Goal: Task Accomplishment & Management: Manage account settings

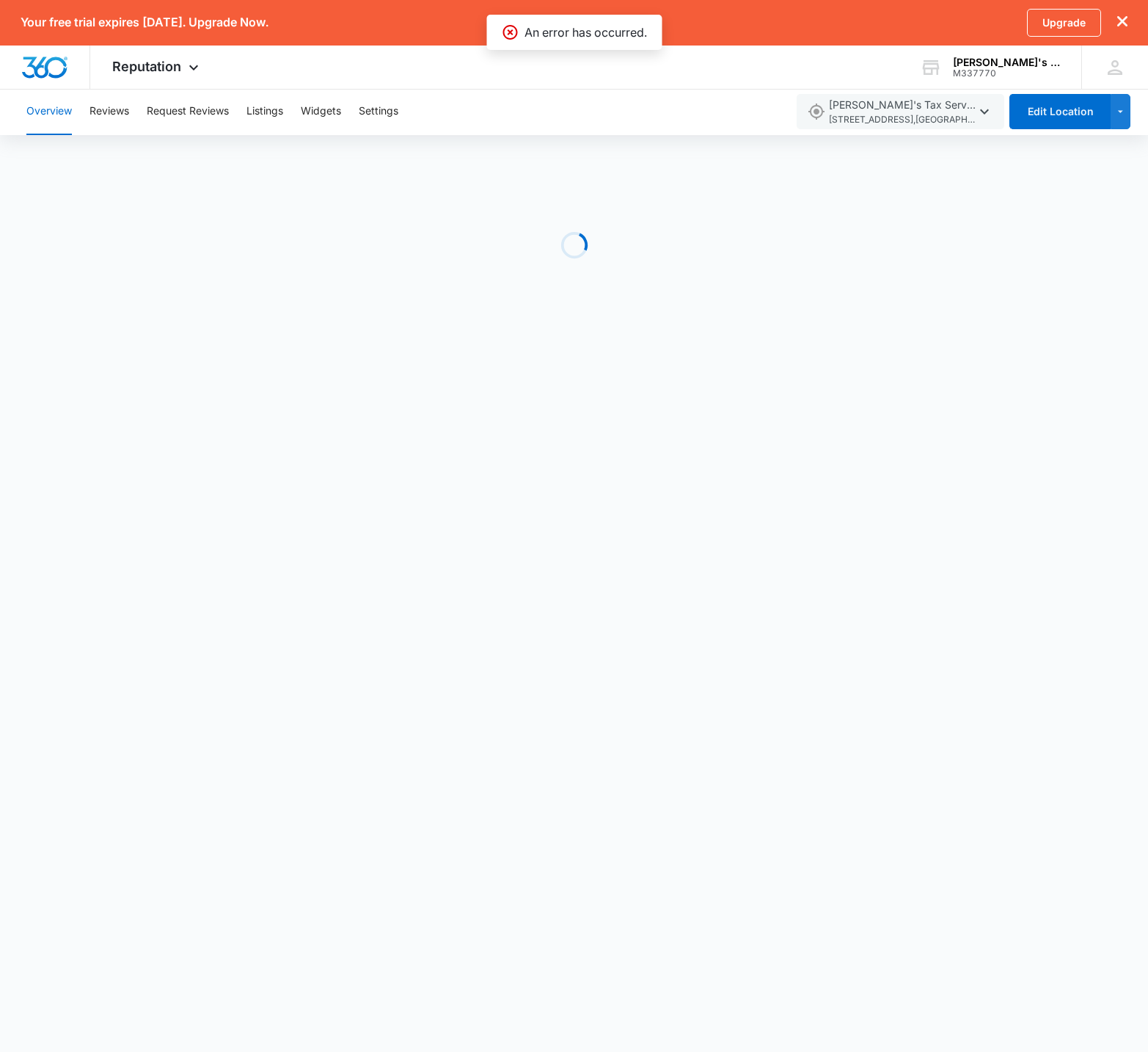
click at [56, 114] on button "Overview" at bounding box center [49, 111] width 45 height 47
click at [55, 71] on img "Dashboard" at bounding box center [45, 68] width 47 height 22
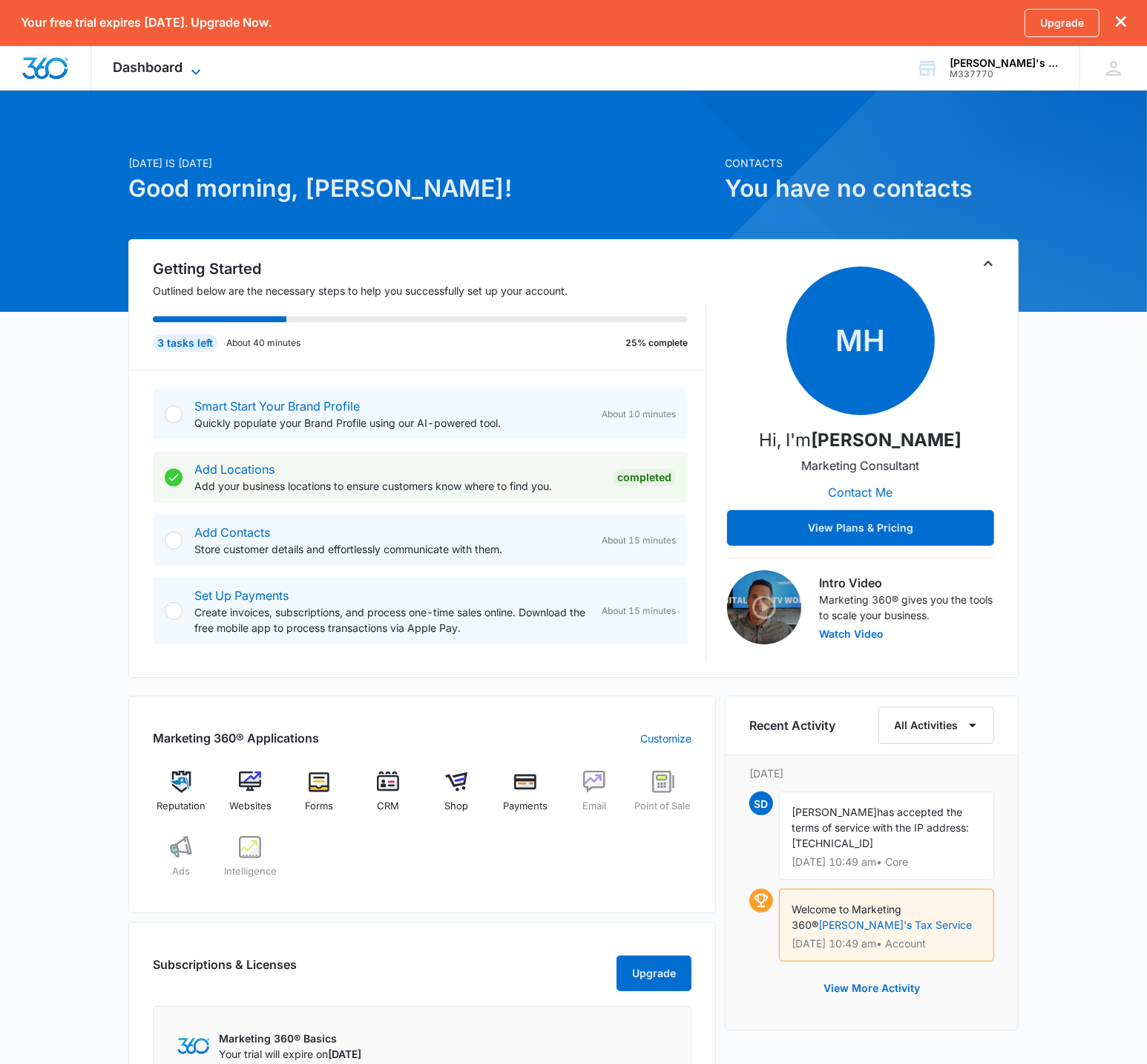
click at [132, 73] on span "Dashboard" at bounding box center [148, 67] width 70 height 16
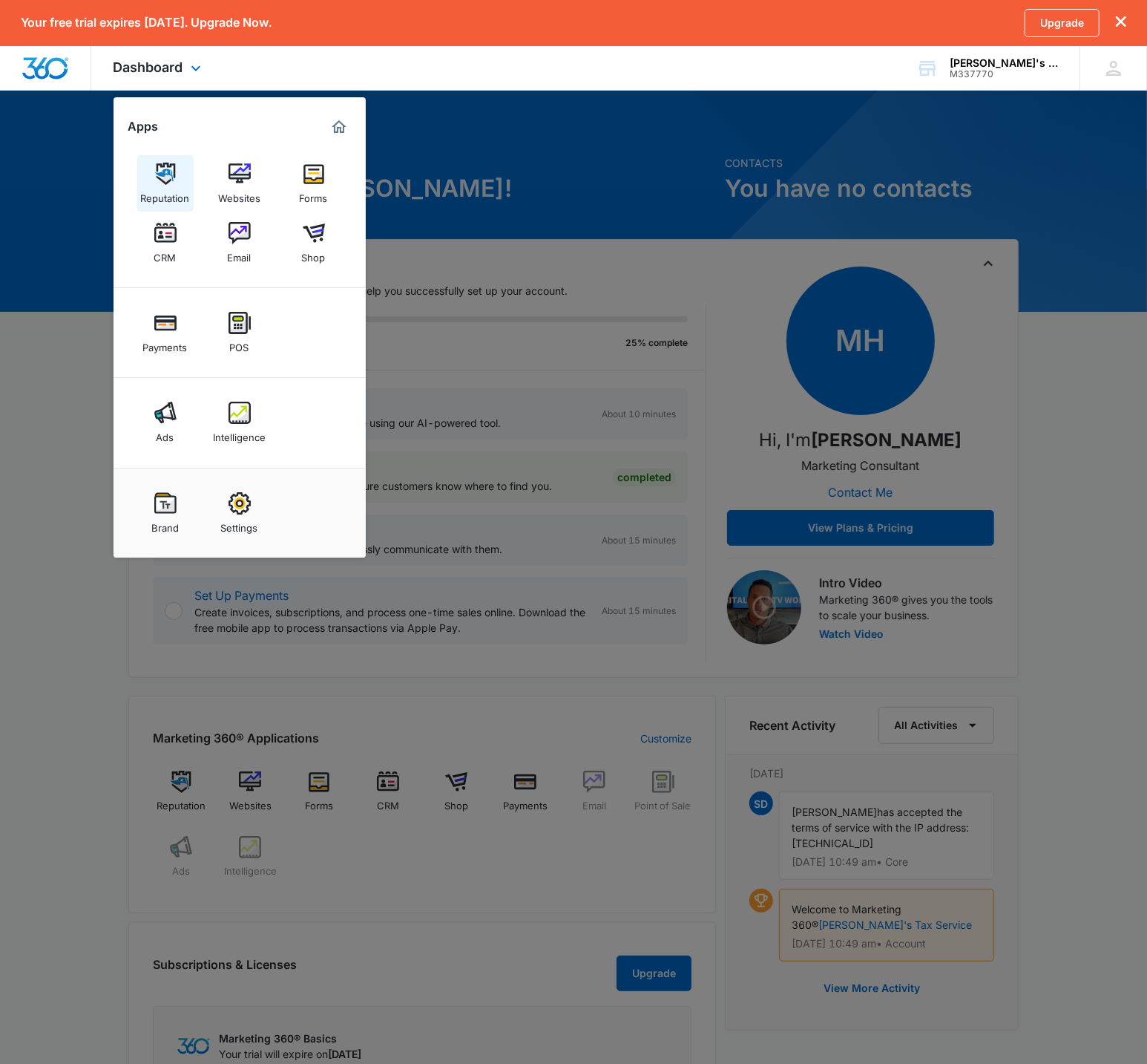
click at [167, 177] on img at bounding box center [166, 174] width 23 height 23
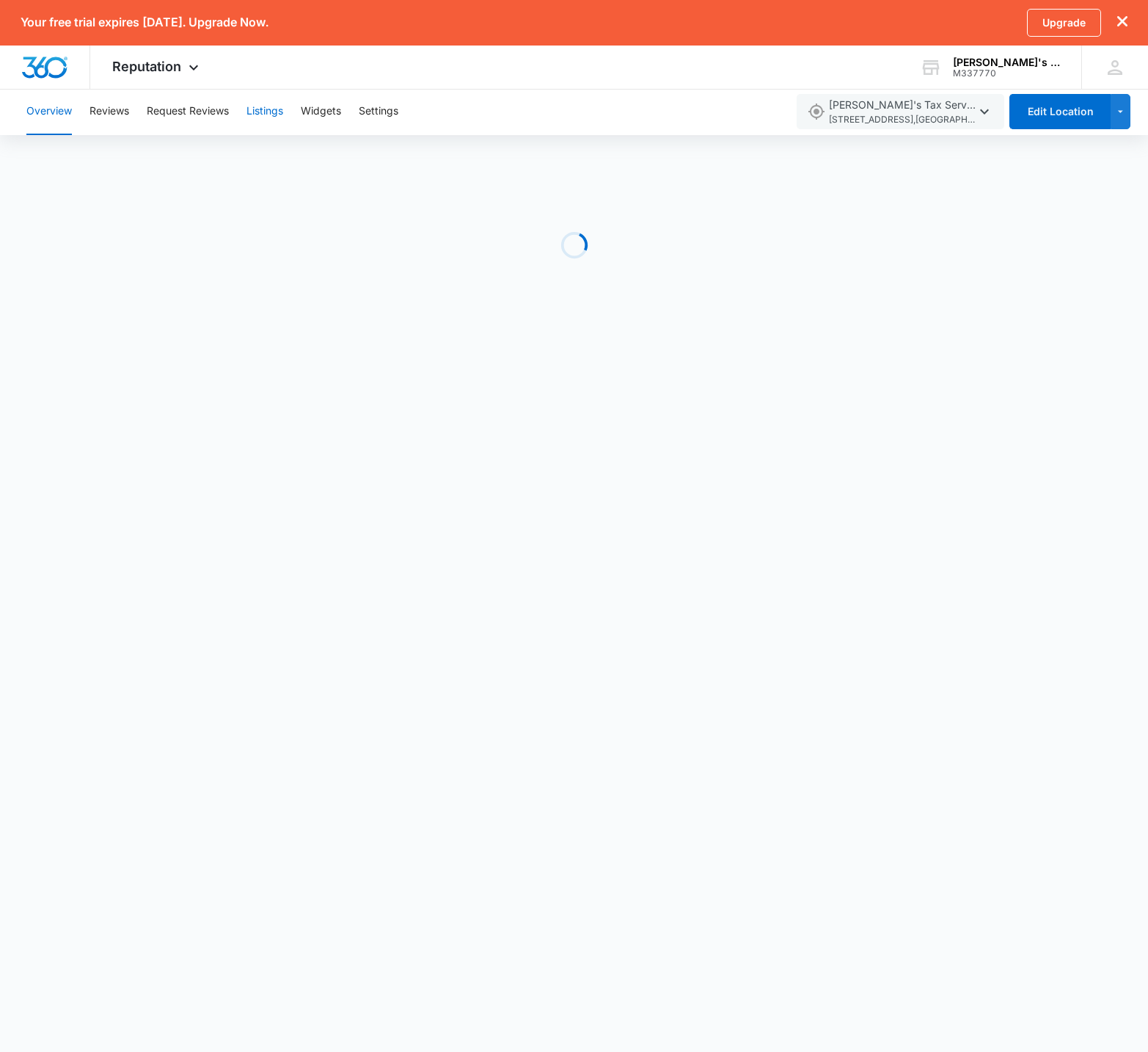
click at [274, 120] on button "Listings" at bounding box center [264, 111] width 36 height 47
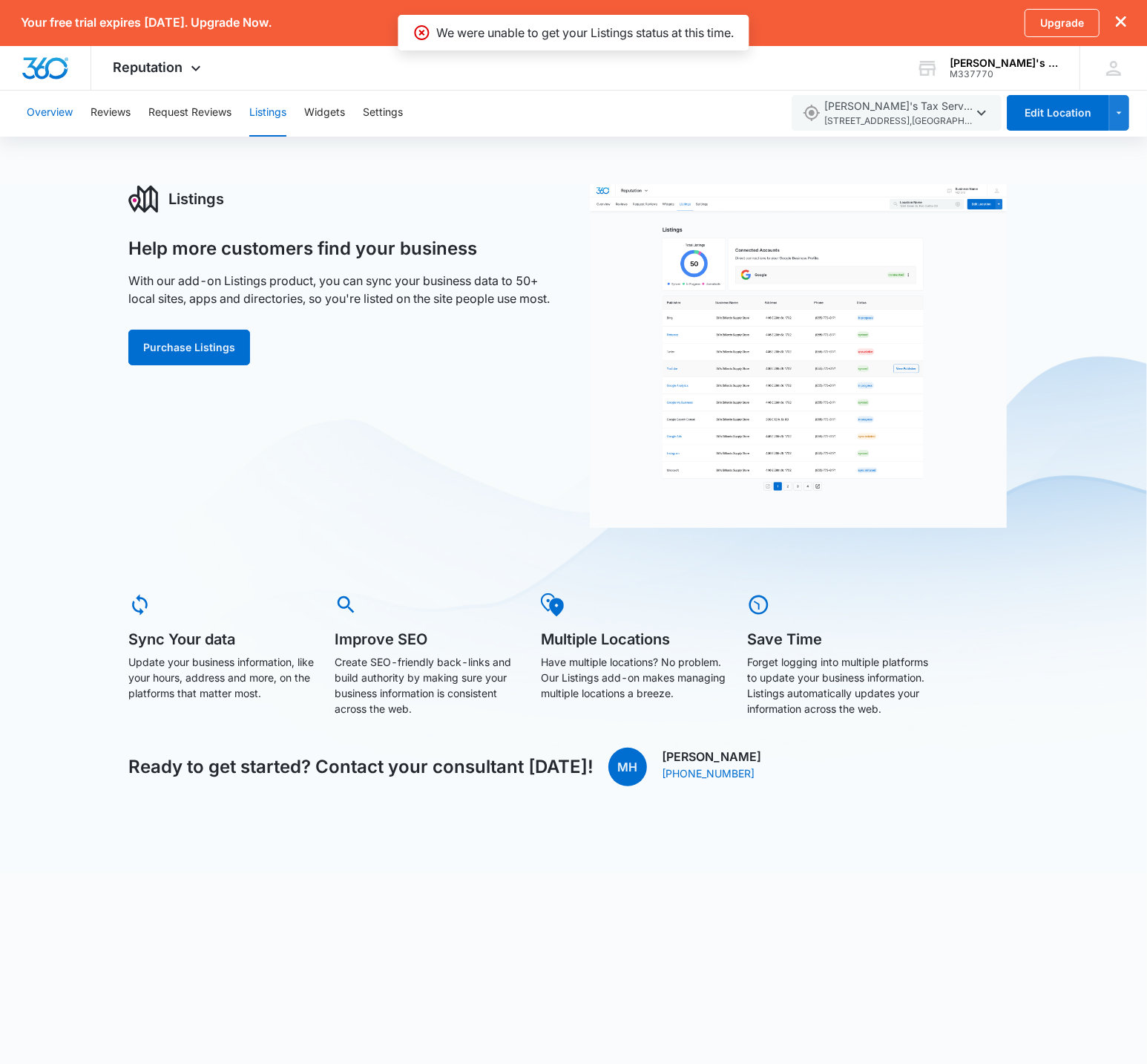
click at [52, 122] on button "Overview" at bounding box center [50, 113] width 46 height 47
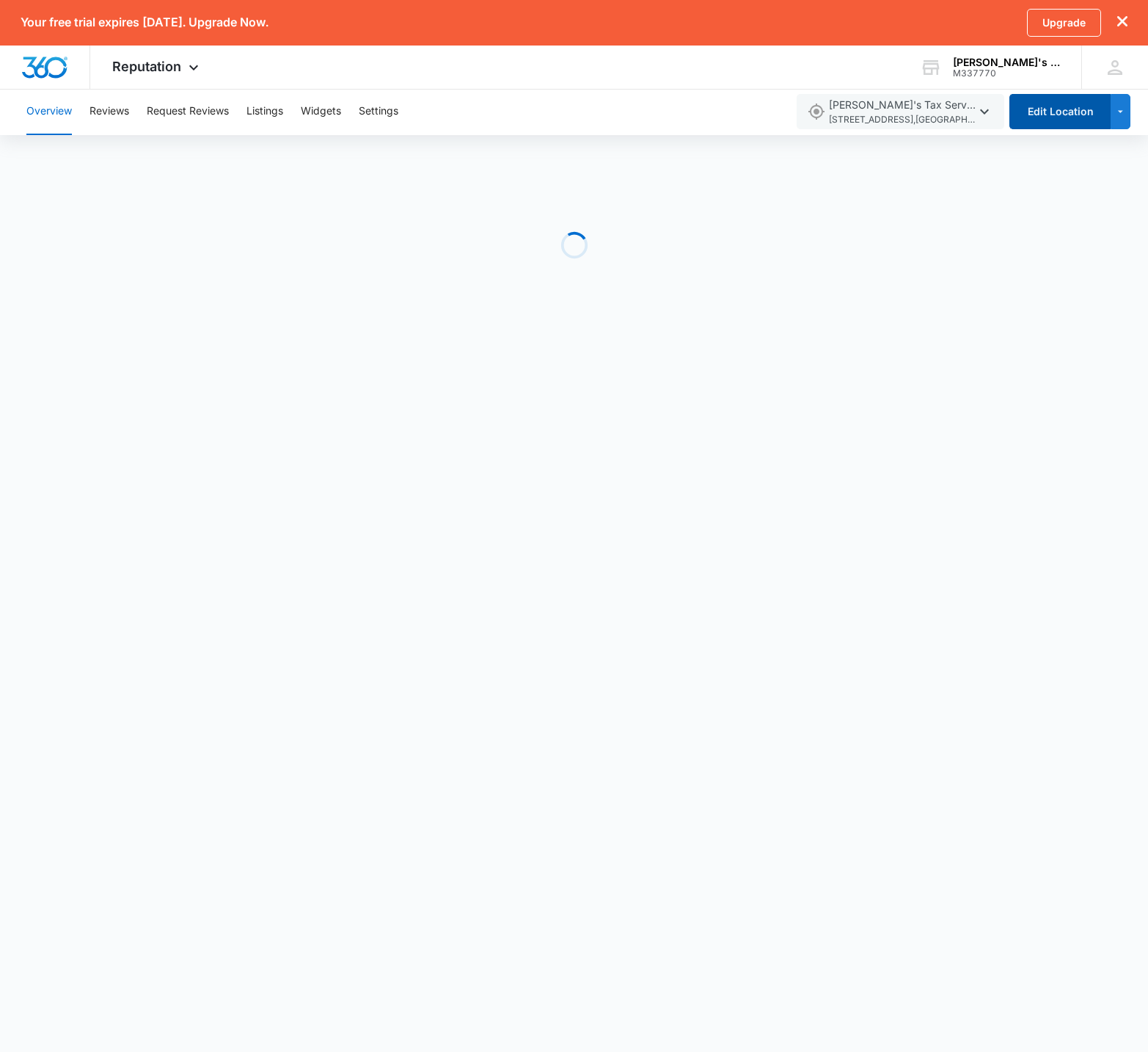
click at [1034, 125] on button "Edit Location" at bounding box center [1060, 111] width 101 height 35
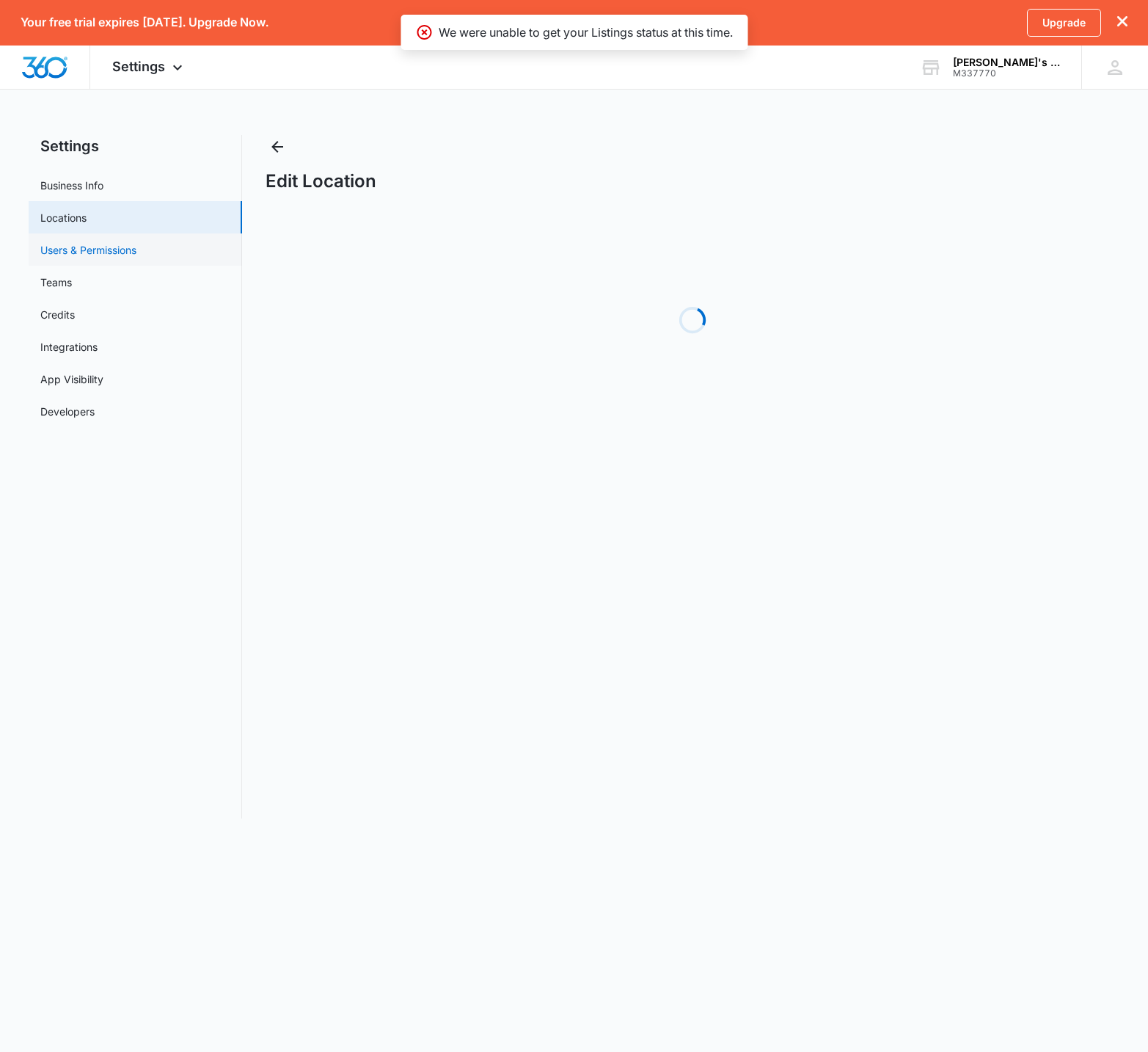
click at [108, 249] on link "Users & Permissions" at bounding box center [88, 249] width 96 height 16
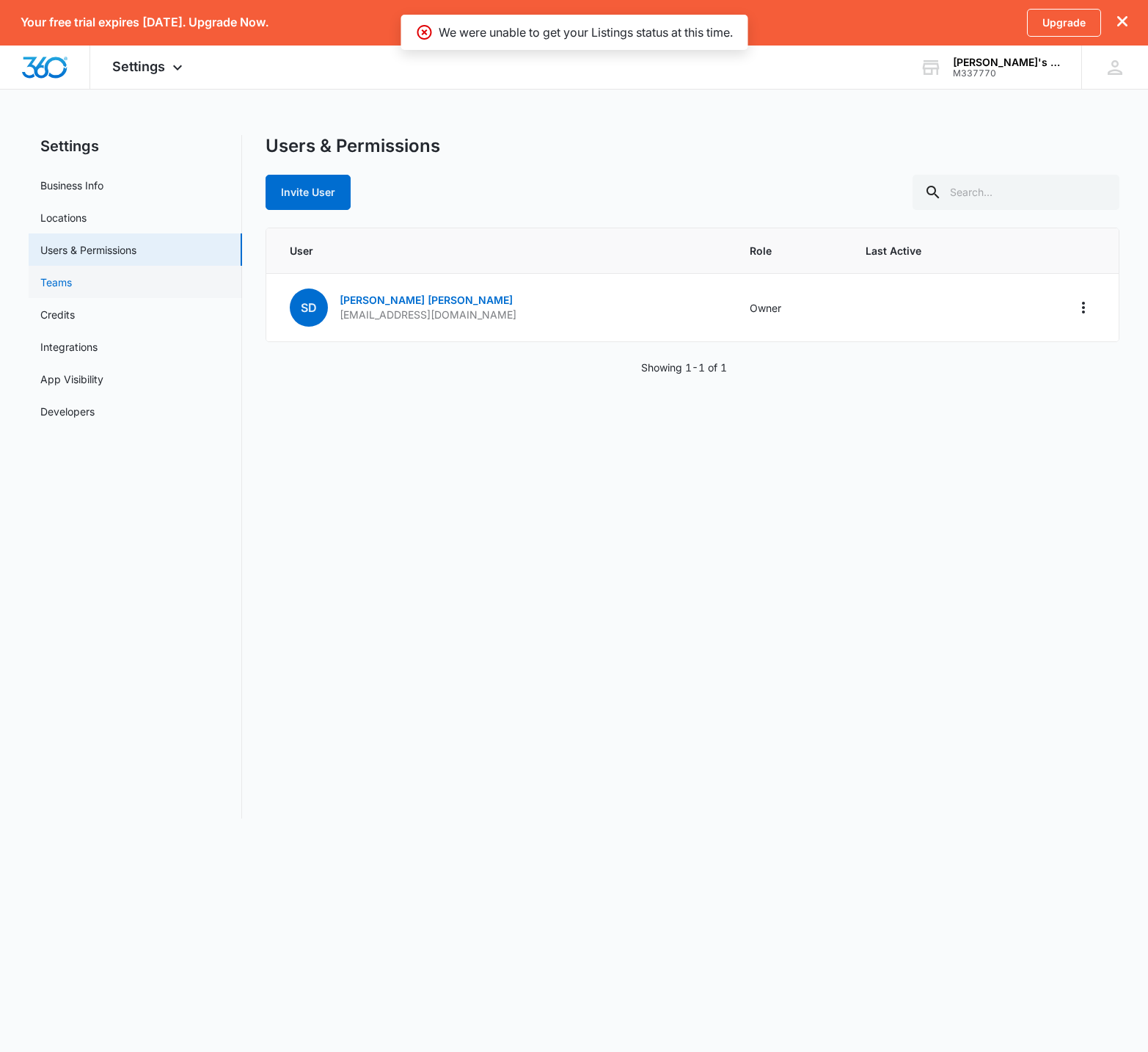
click at [72, 282] on link "Teams" at bounding box center [56, 282] width 32 height 16
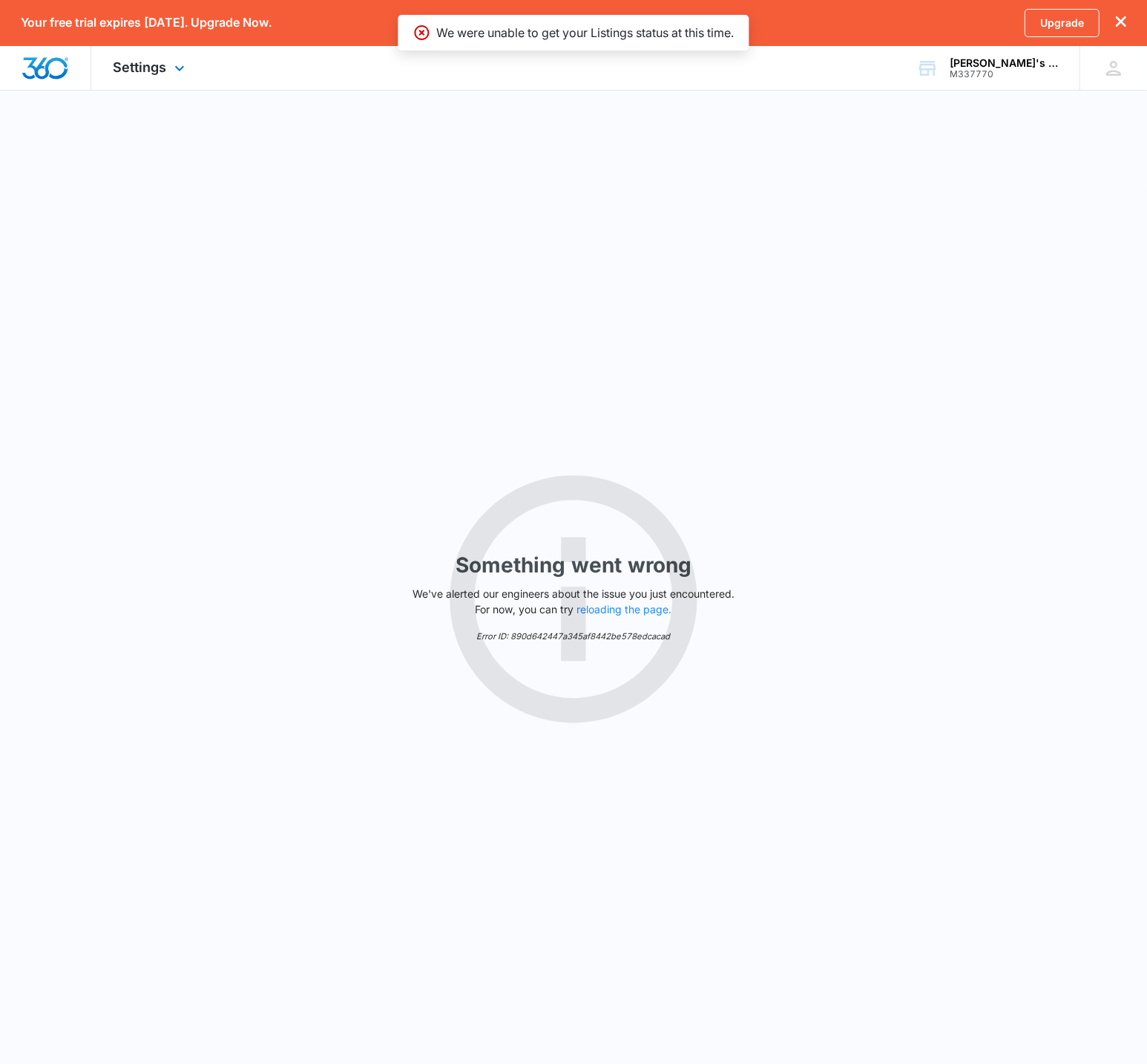
click at [159, 77] on div "Settings Apps Reputation Websites Forms CRM Email Shop Payments POS Ads Intelli…" at bounding box center [151, 68] width 119 height 44
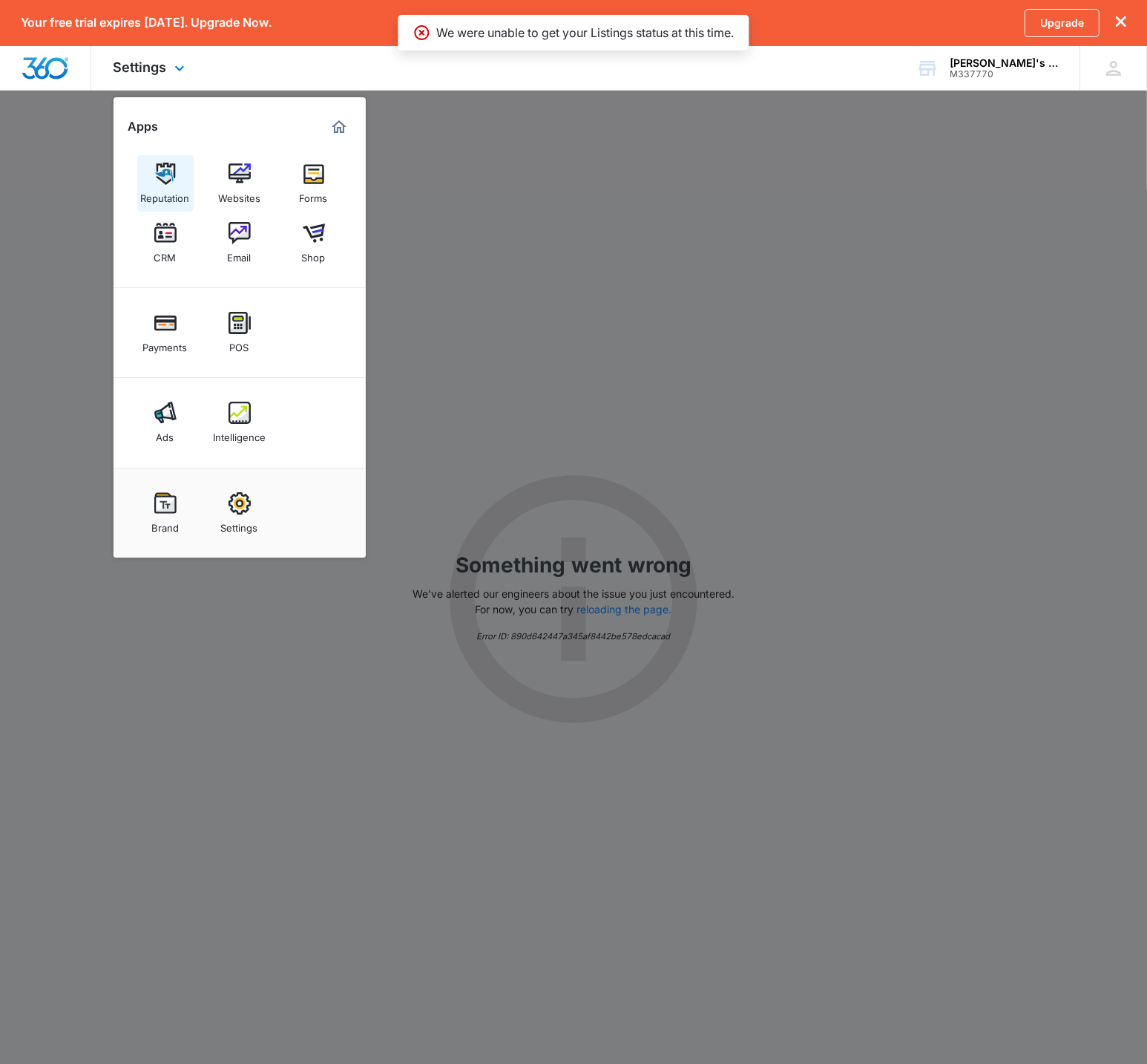
click at [143, 181] on link "Reputation" at bounding box center [165, 183] width 56 height 56
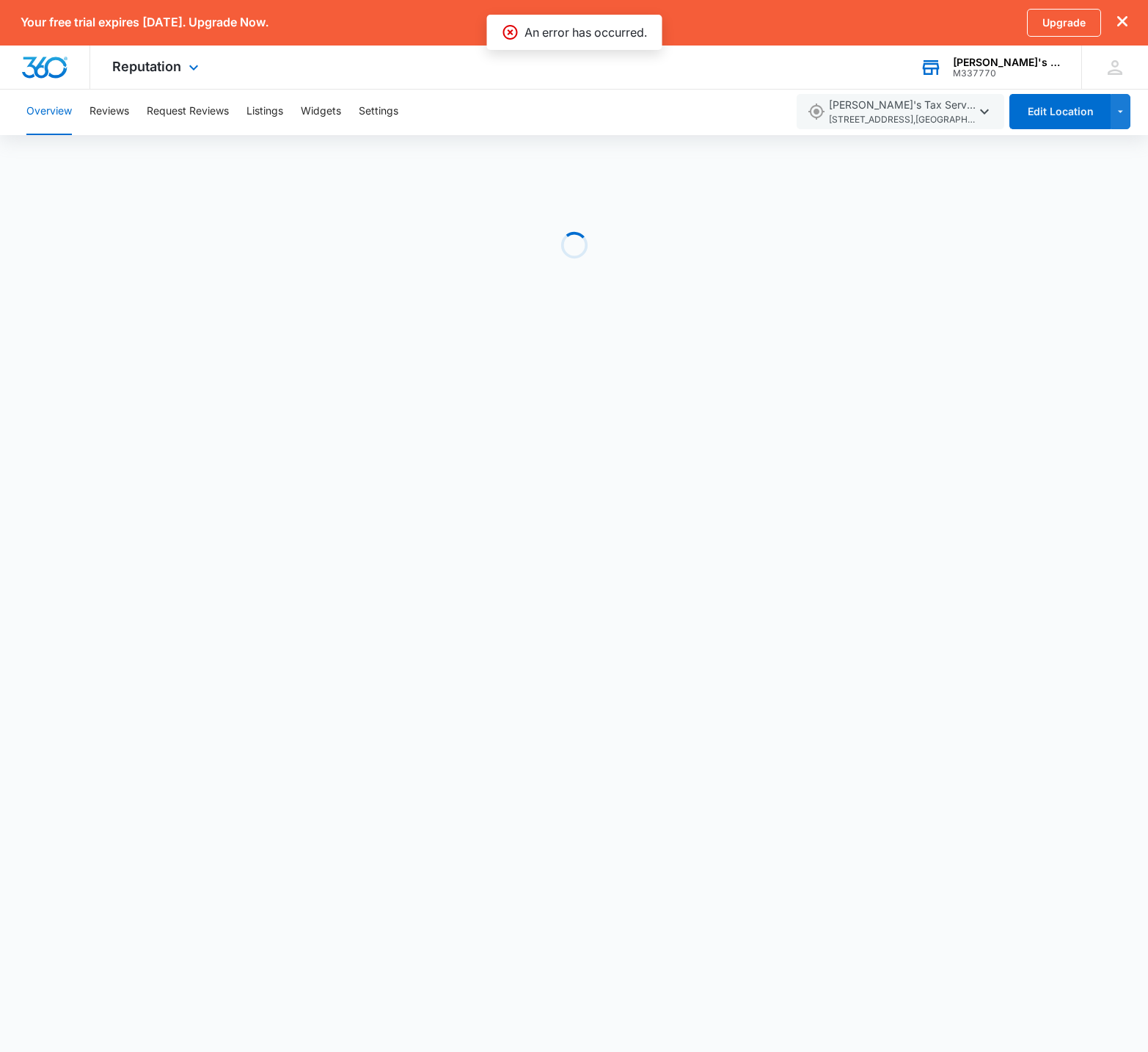
click at [1025, 62] on div "[PERSON_NAME]'s Tax Service" at bounding box center [1006, 62] width 107 height 12
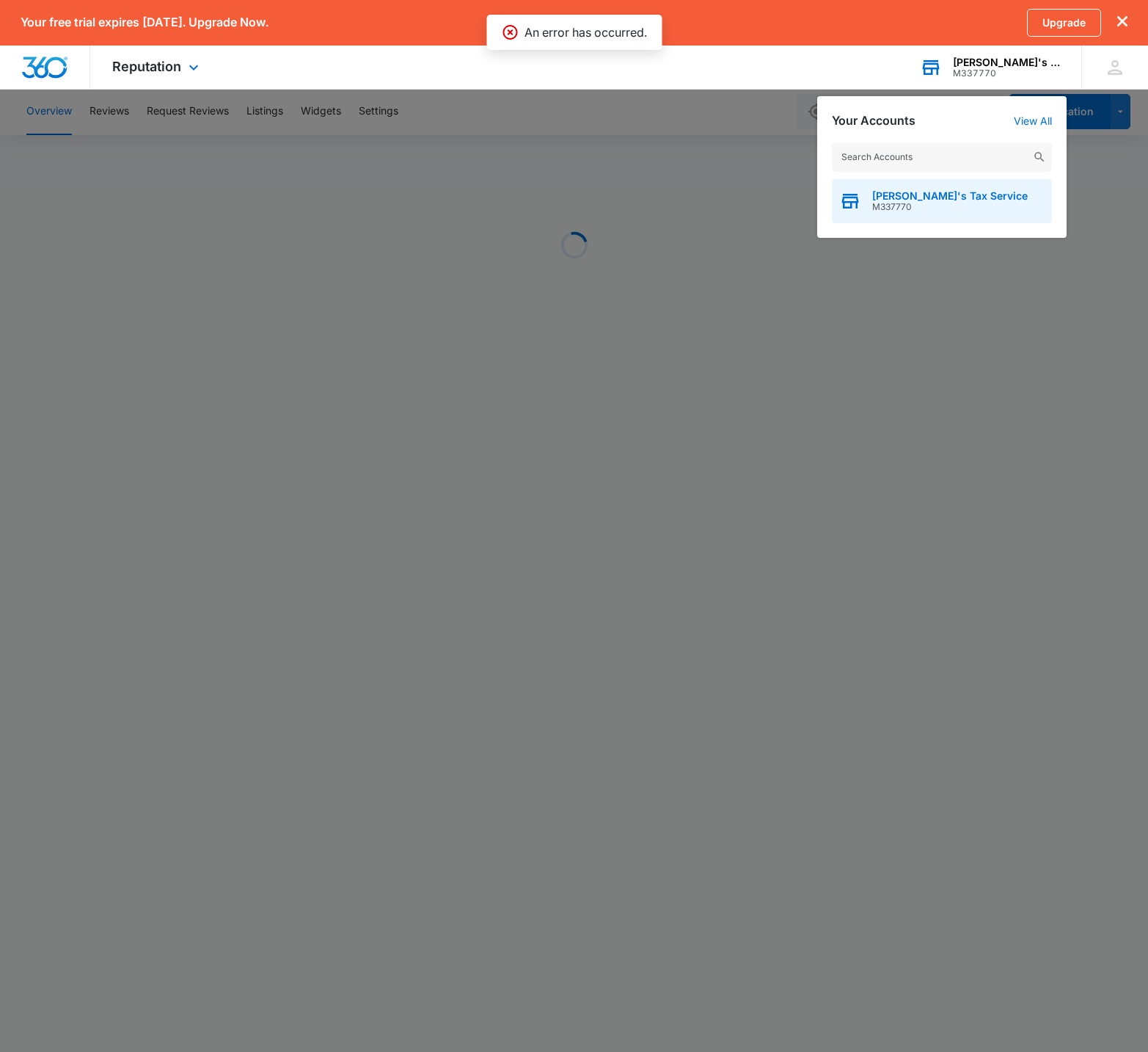
click at [943, 187] on div "Linda's Tax Service M337770" at bounding box center [942, 200] width 220 height 44
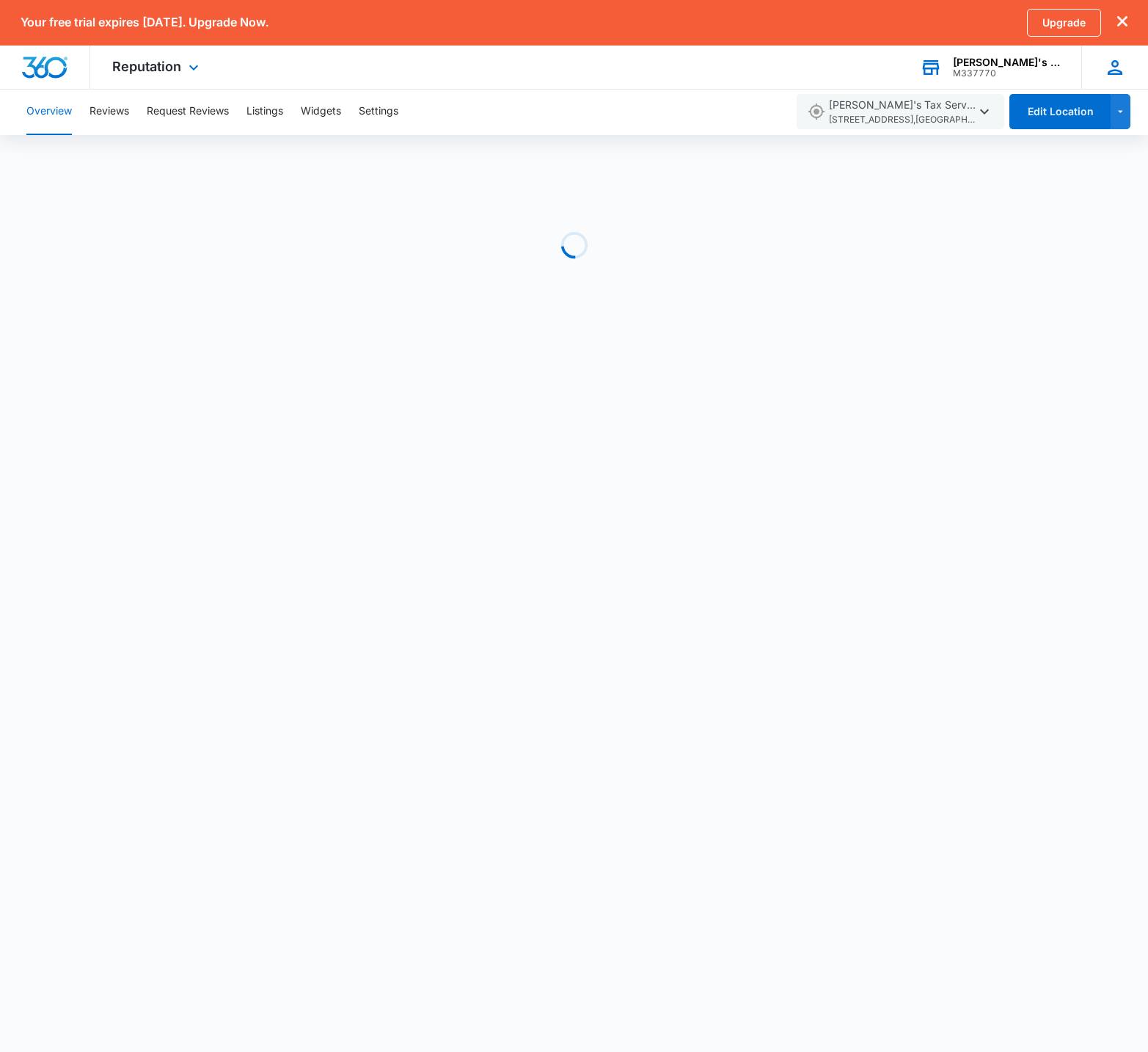
click at [1102, 71] on div "SD Shelly Dunn lindataxservices@gmail.com My Profile Notifications Support Logo…" at bounding box center [1115, 67] width 67 height 43
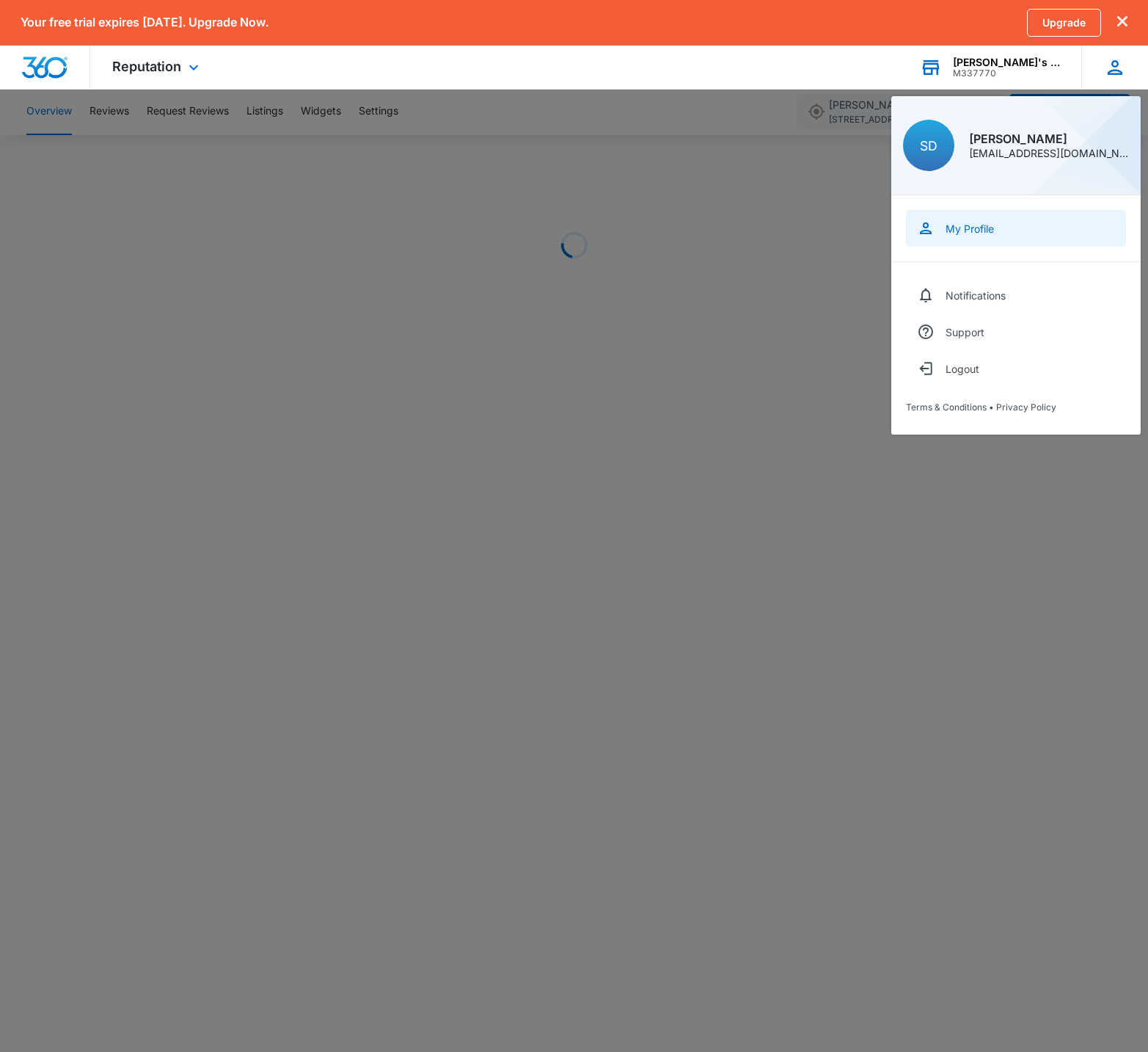
click at [992, 215] on link "My Profile" at bounding box center [1016, 228] width 220 height 36
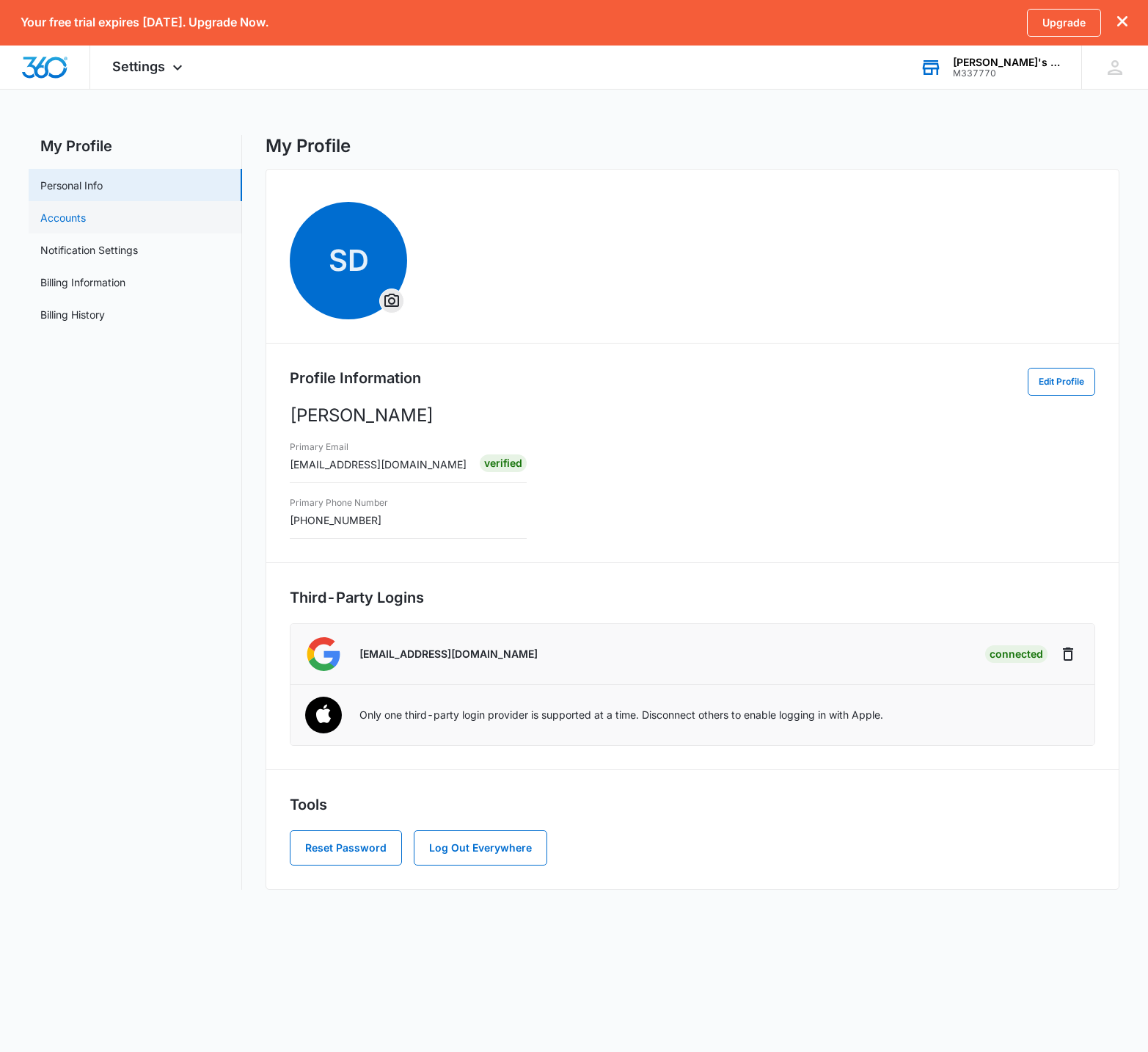
click at [86, 210] on link "Accounts" at bounding box center [62, 218] width 45 height 16
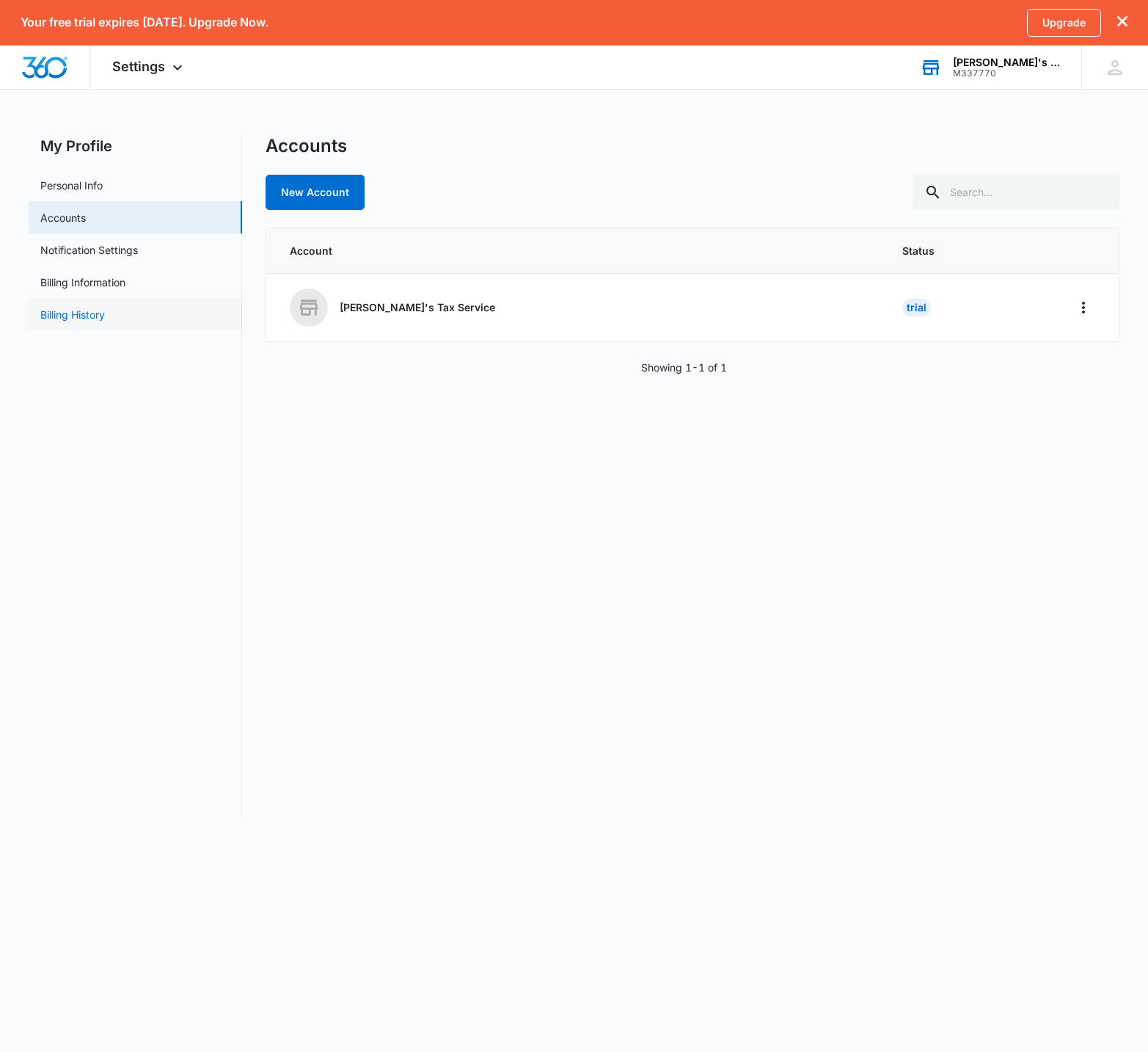
click at [105, 317] on link "Billing History" at bounding box center [72, 314] width 65 height 16
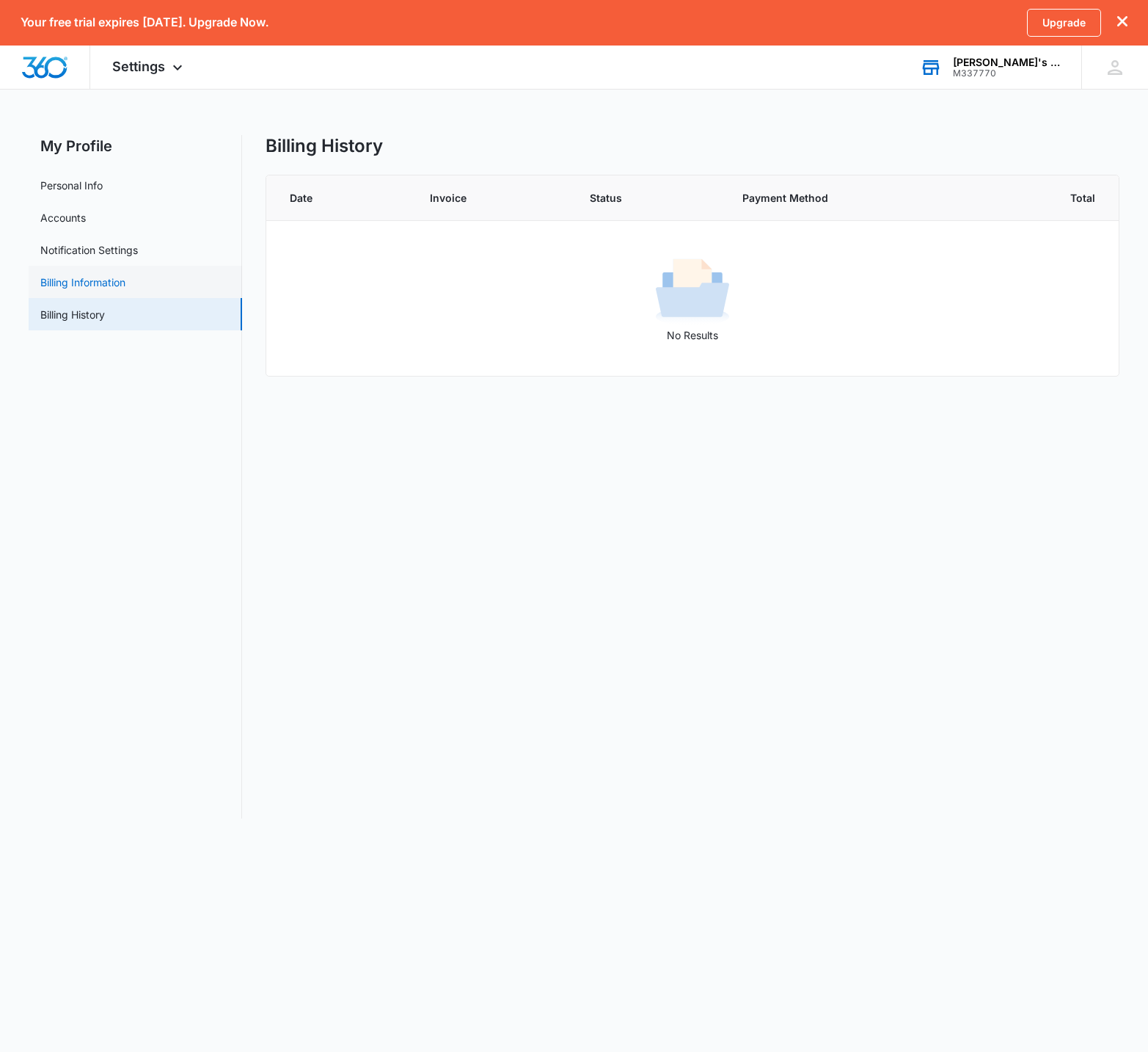
click at [125, 286] on link "Billing Information" at bounding box center [82, 282] width 85 height 16
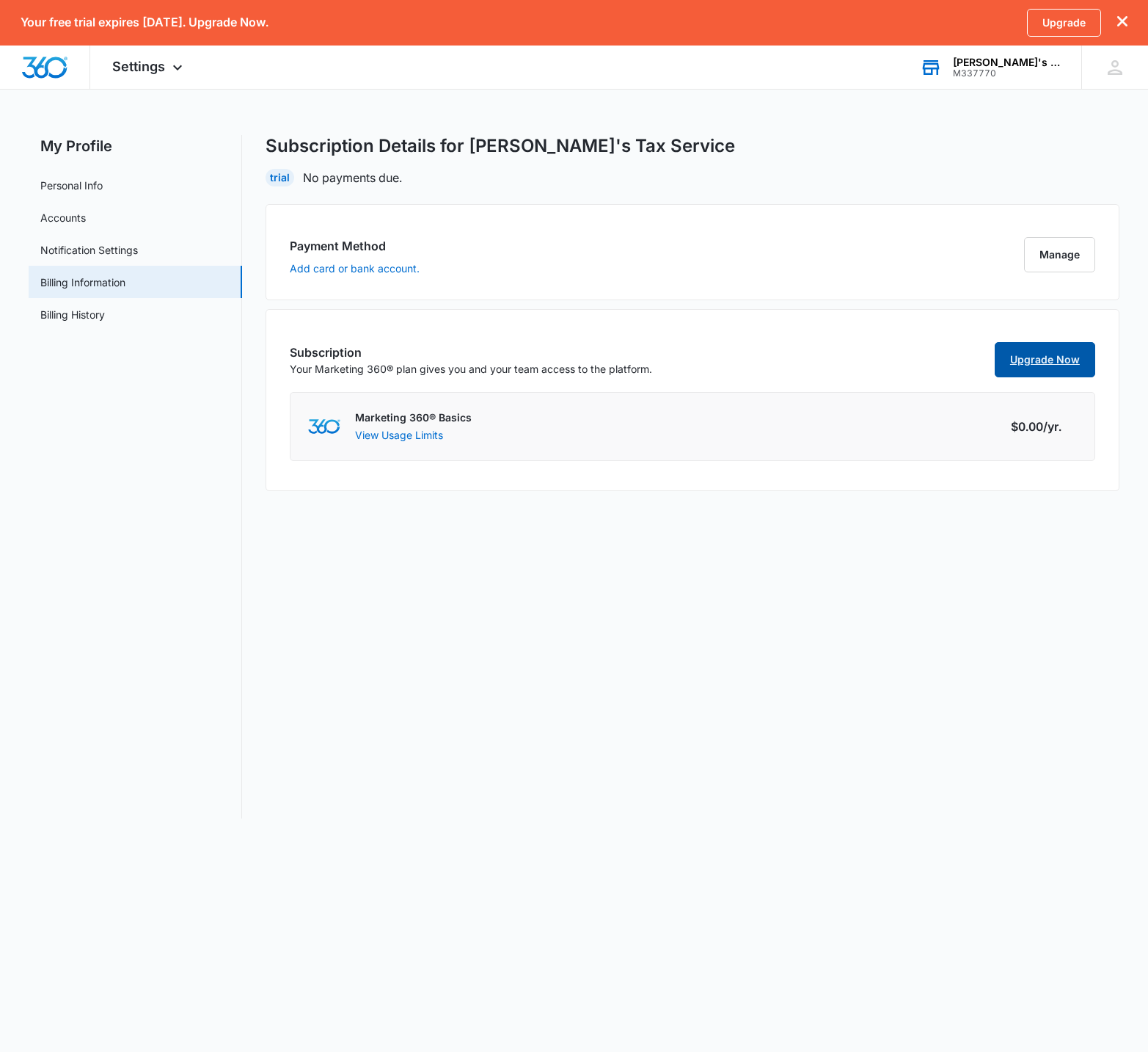
click at [1066, 370] on link "Upgrade Now" at bounding box center [1045, 359] width 100 height 35
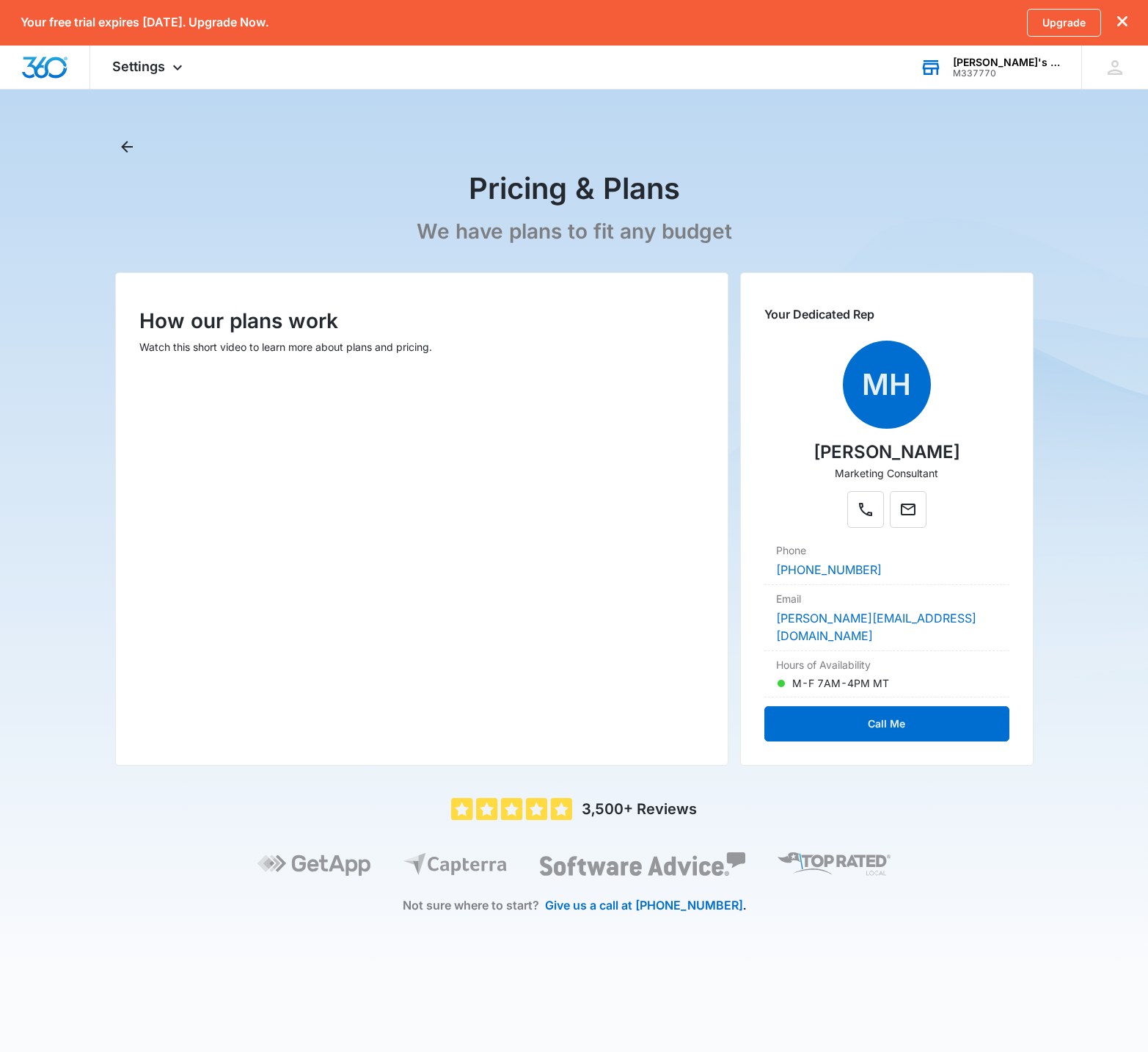
drag, startPoint x: 580, startPoint y: 201, endPoint x: 278, endPoint y: 151, distance: 306.1
click at [574, 200] on h1 "Pricing & Plans" at bounding box center [574, 188] width 211 height 36
click at [134, 152] on icon "Back" at bounding box center [127, 147] width 18 height 18
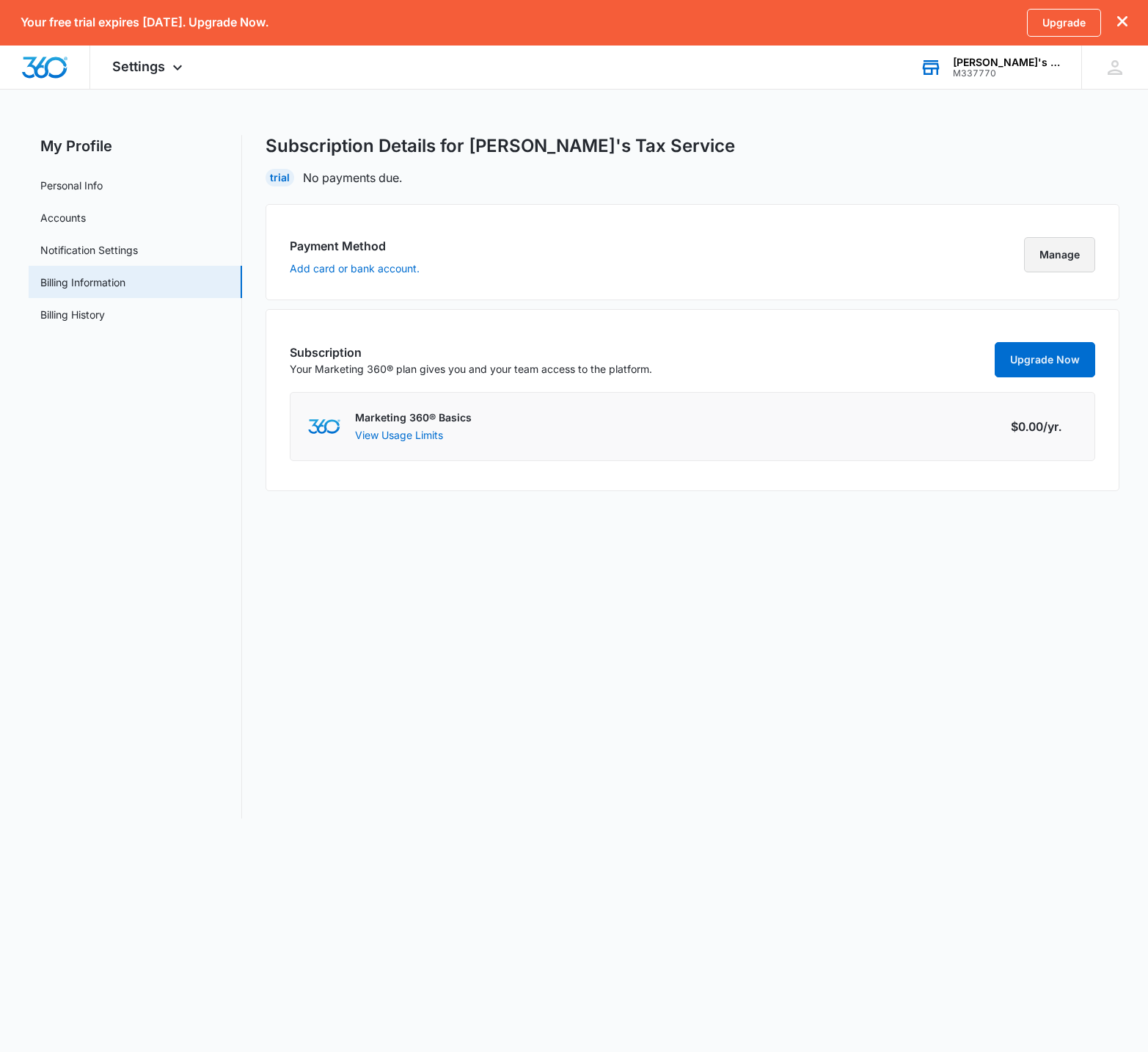
click at [1050, 254] on button "Manage" at bounding box center [1060, 254] width 71 height 35
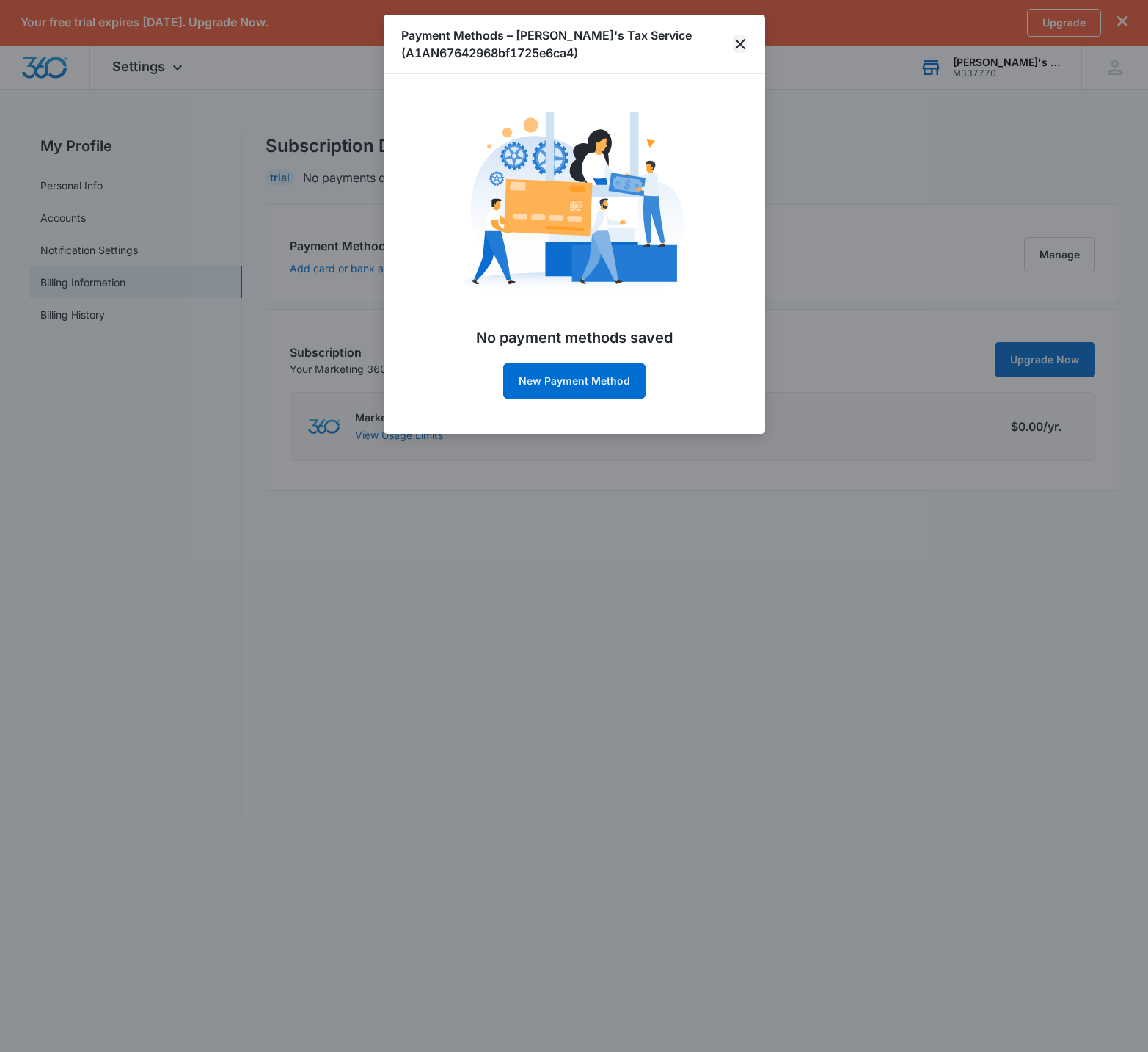
click at [743, 45] on icon "close" at bounding box center [741, 44] width 18 height 18
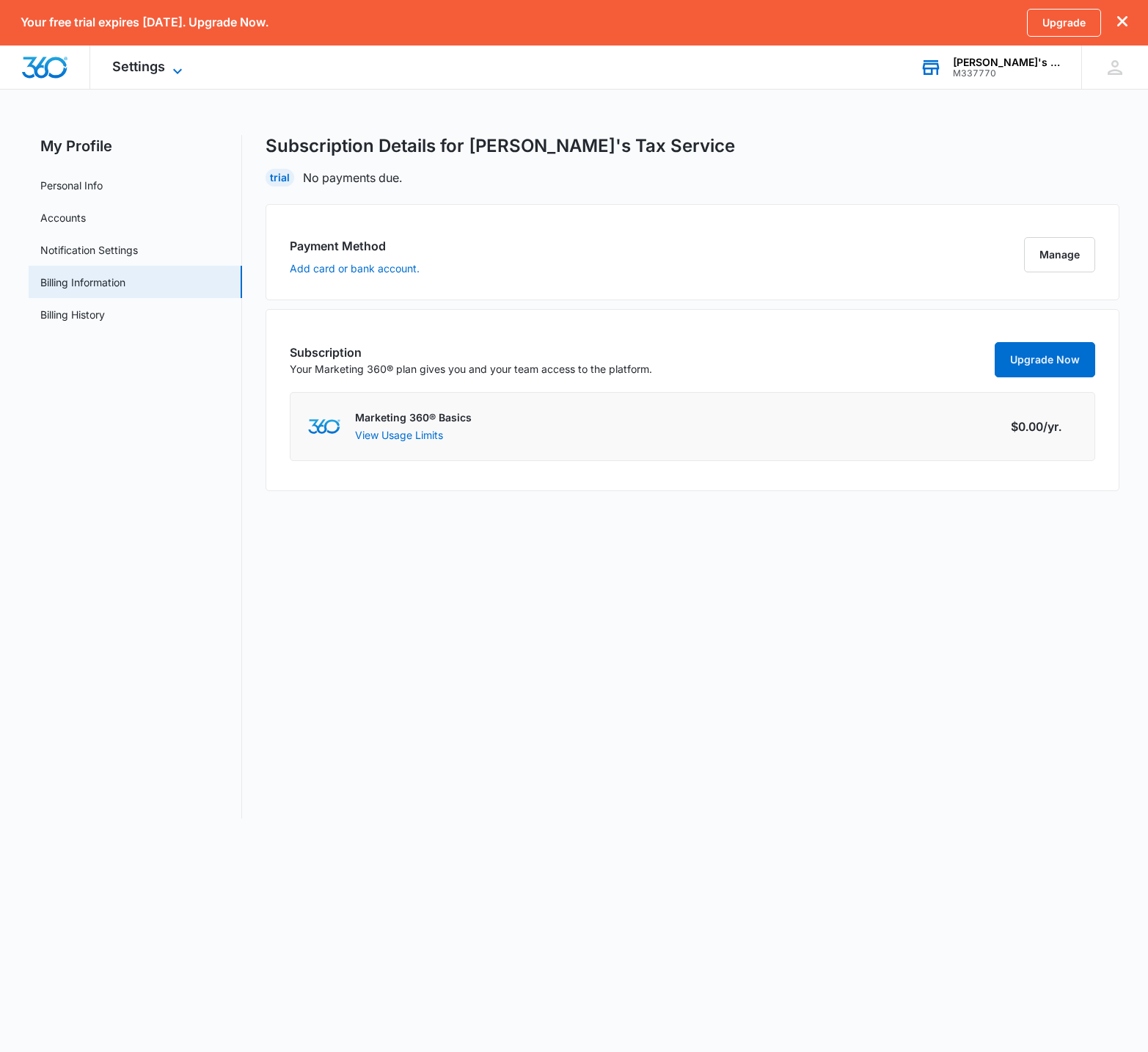
click at [140, 68] on span "Settings" at bounding box center [138, 66] width 53 height 16
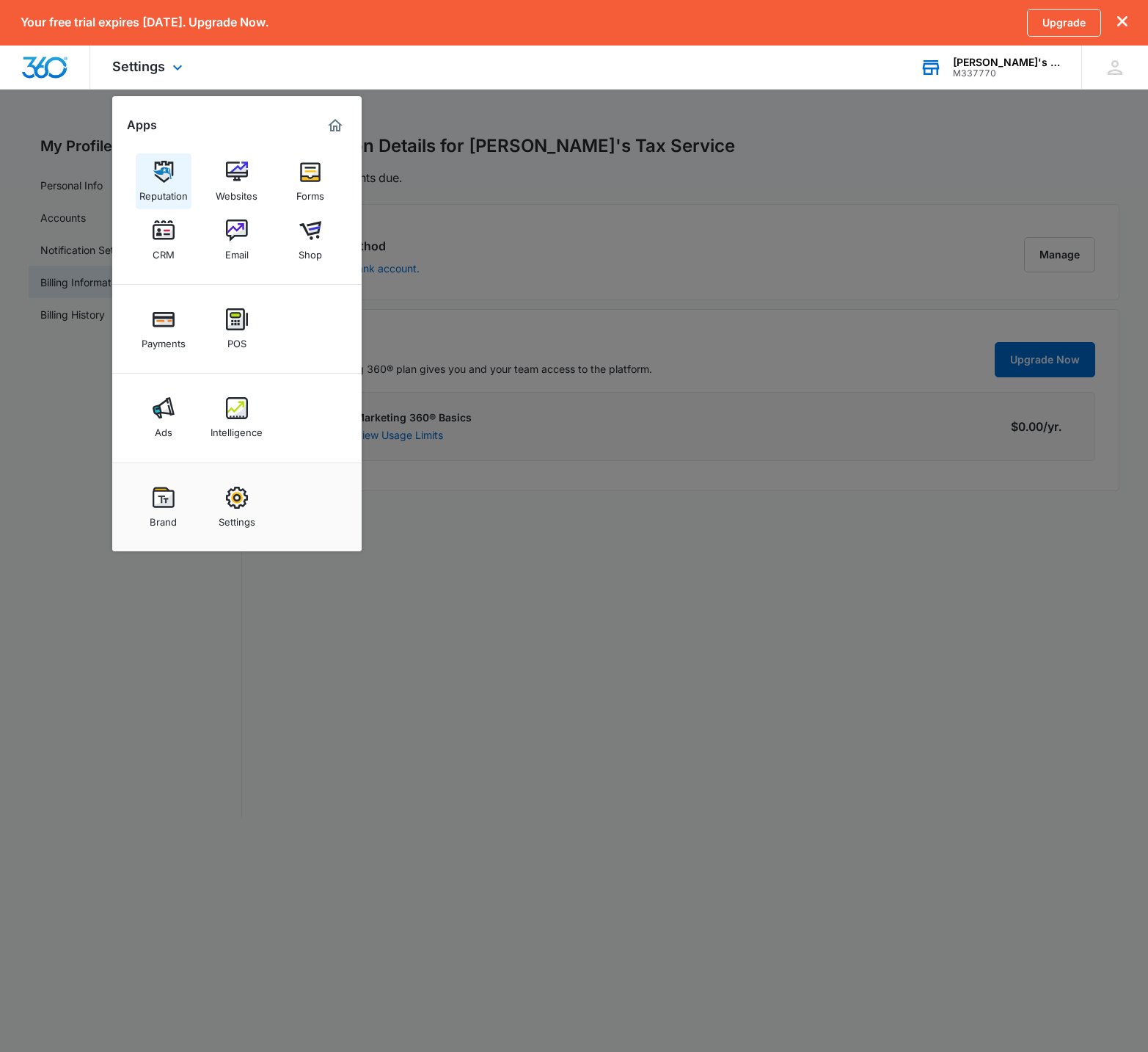
click at [165, 190] on div "Reputation" at bounding box center [163, 192] width 48 height 19
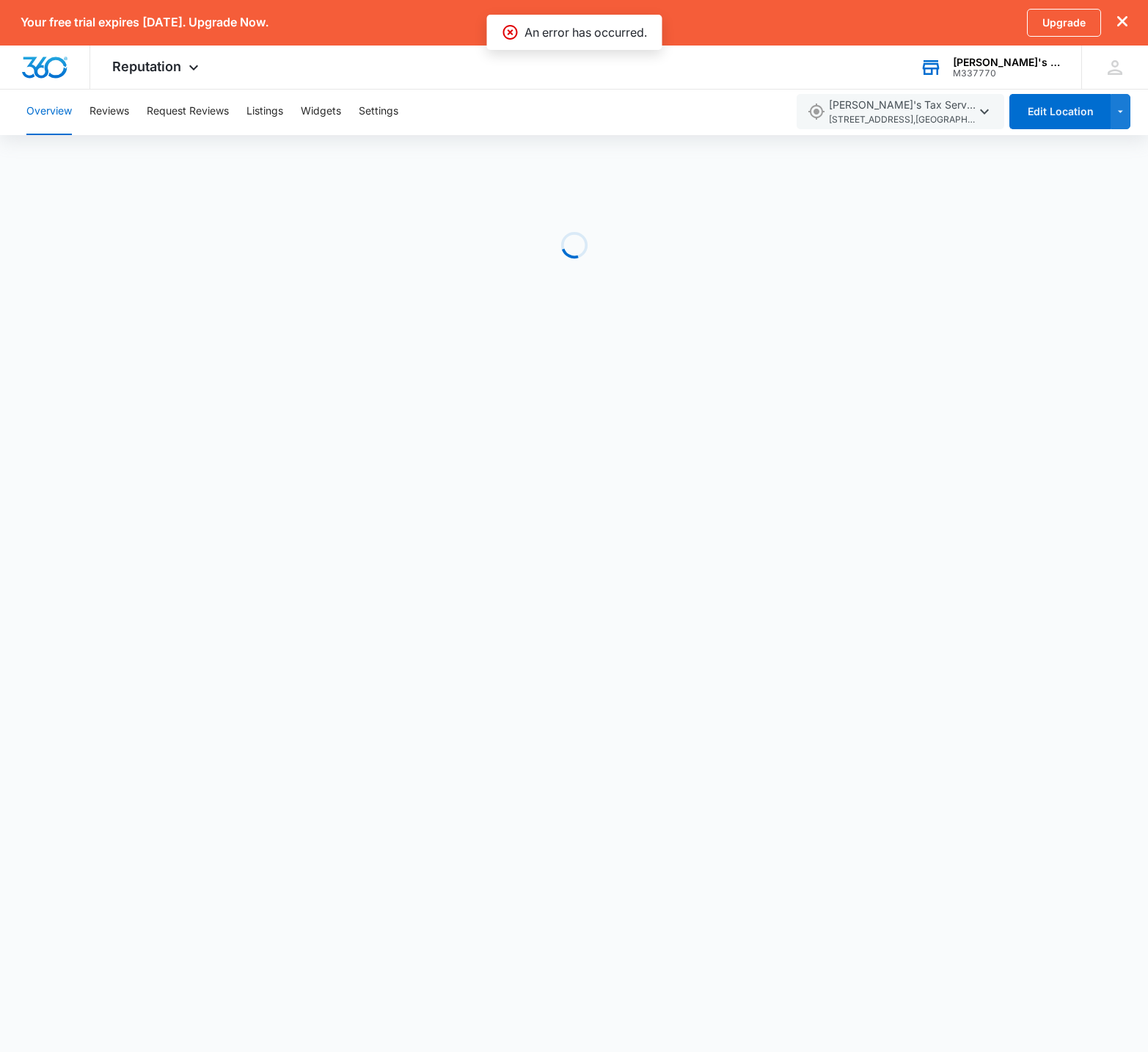
click at [637, 107] on div "Overview Reviews Request Reviews Listings Widgets Settings" at bounding box center [402, 111] width 769 height 47
click at [611, 241] on div "Loading" at bounding box center [574, 245] width 1148 height 220
click at [612, 241] on div "Loading" at bounding box center [574, 245] width 1148 height 220
click at [456, 115] on div "Overview Reviews Request Reviews Listings Widgets Settings" at bounding box center [402, 111] width 769 height 47
click at [34, 114] on button "Overview" at bounding box center [49, 111] width 45 height 47
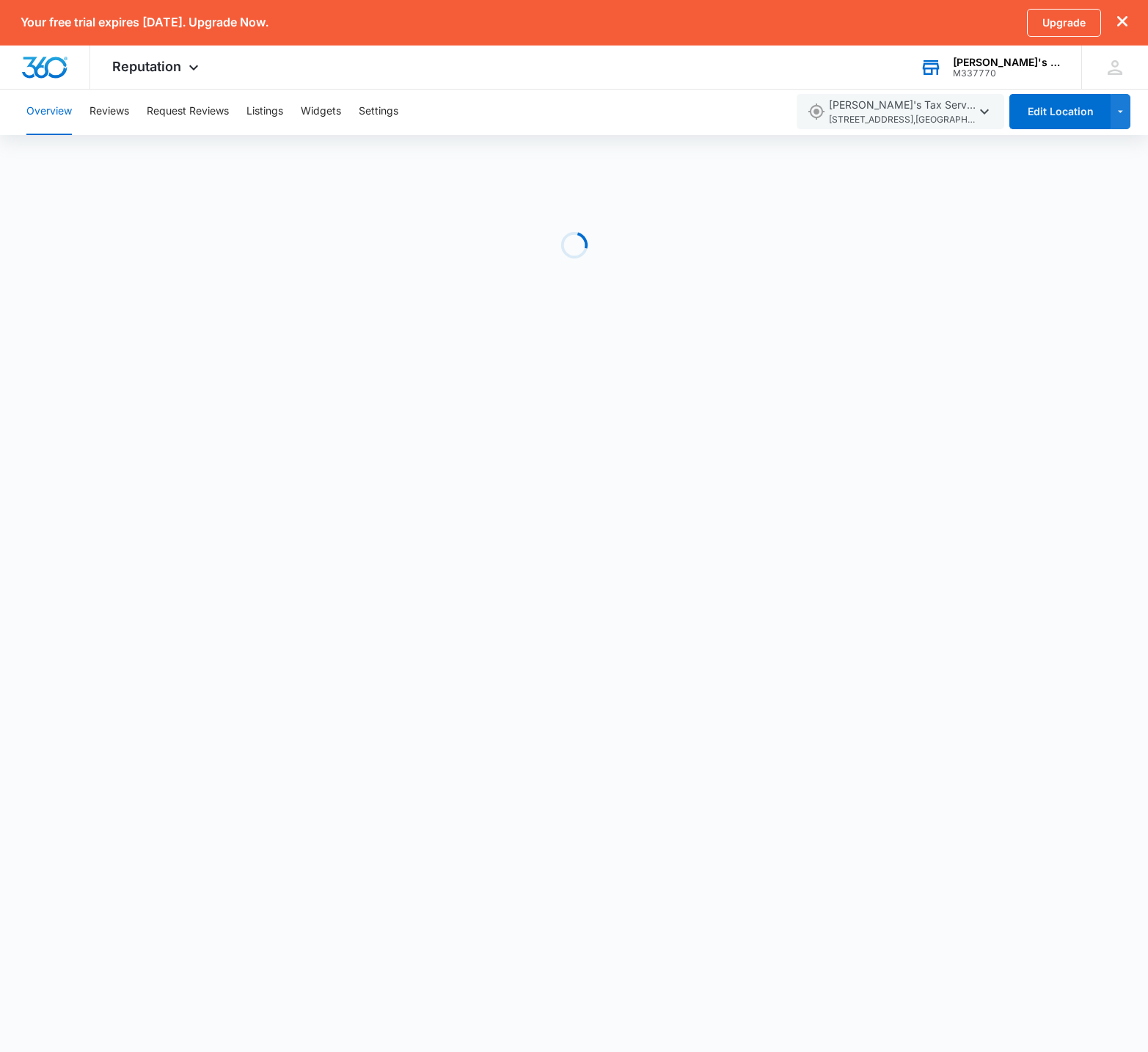
click at [62, 102] on button "Overview" at bounding box center [49, 111] width 45 height 47
drag, startPoint x: 141, startPoint y: 113, endPoint x: 134, endPoint y: 112, distance: 7.1
click at [137, 113] on div "Overview Reviews Request Reviews Listings Widgets Settings" at bounding box center [402, 111] width 769 height 47
click at [125, 111] on button "Reviews" at bounding box center [109, 111] width 39 height 47
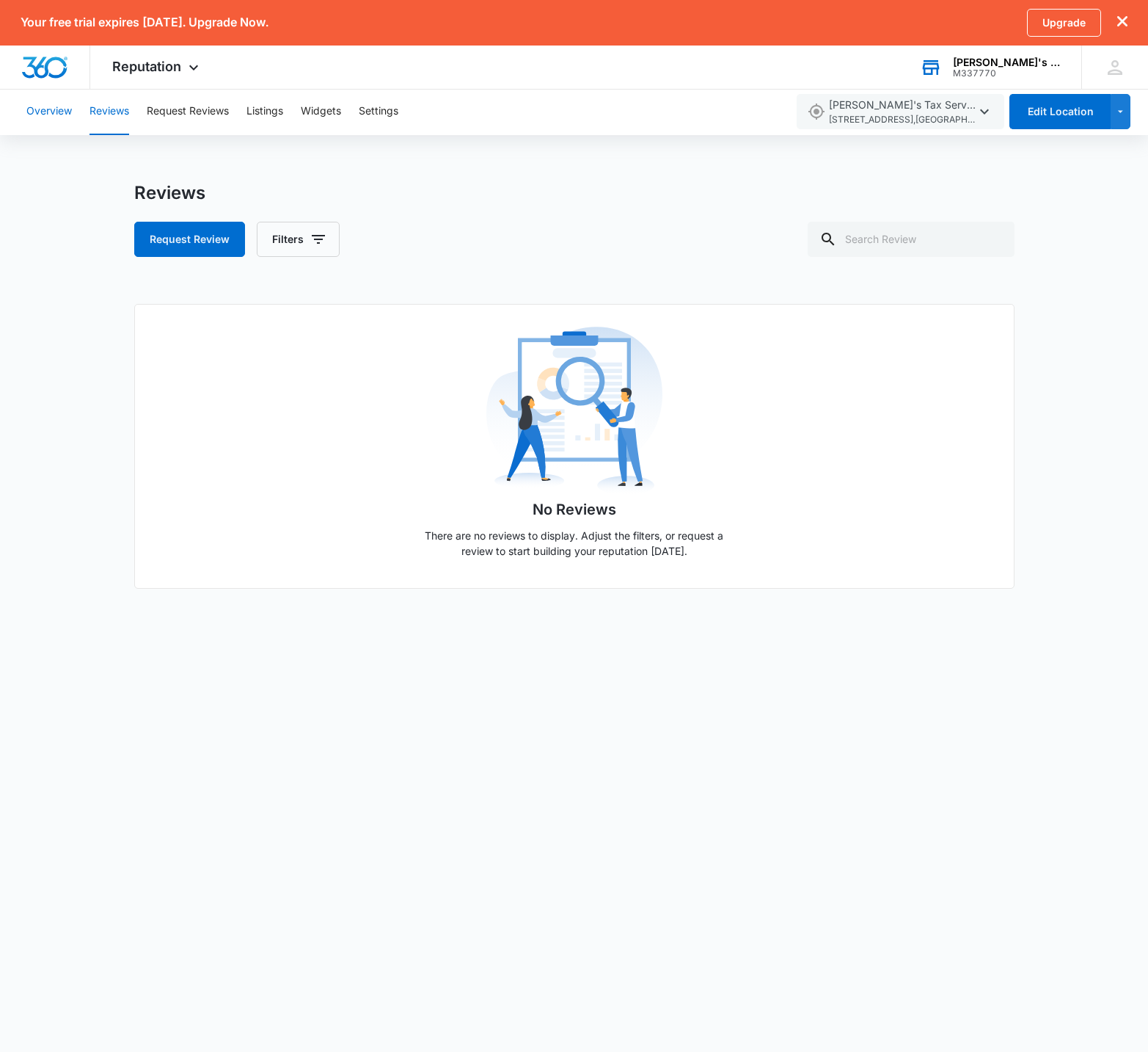
click at [69, 114] on button "Overview" at bounding box center [49, 111] width 45 height 47
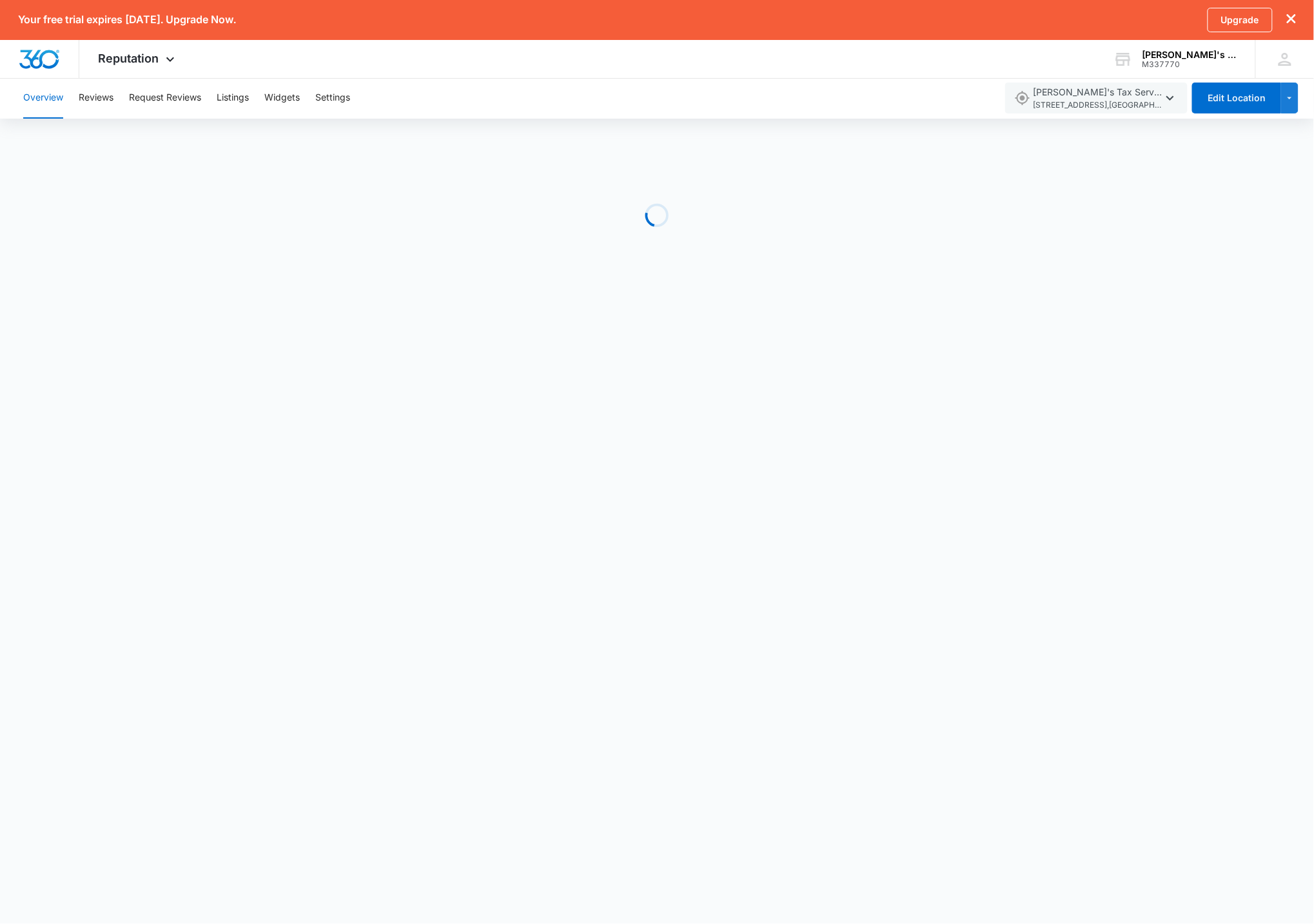
click at [46, 93] on button "Overview" at bounding box center [43, 98] width 40 height 41
click at [48, 52] on img "Dashboard" at bounding box center [39, 59] width 41 height 20
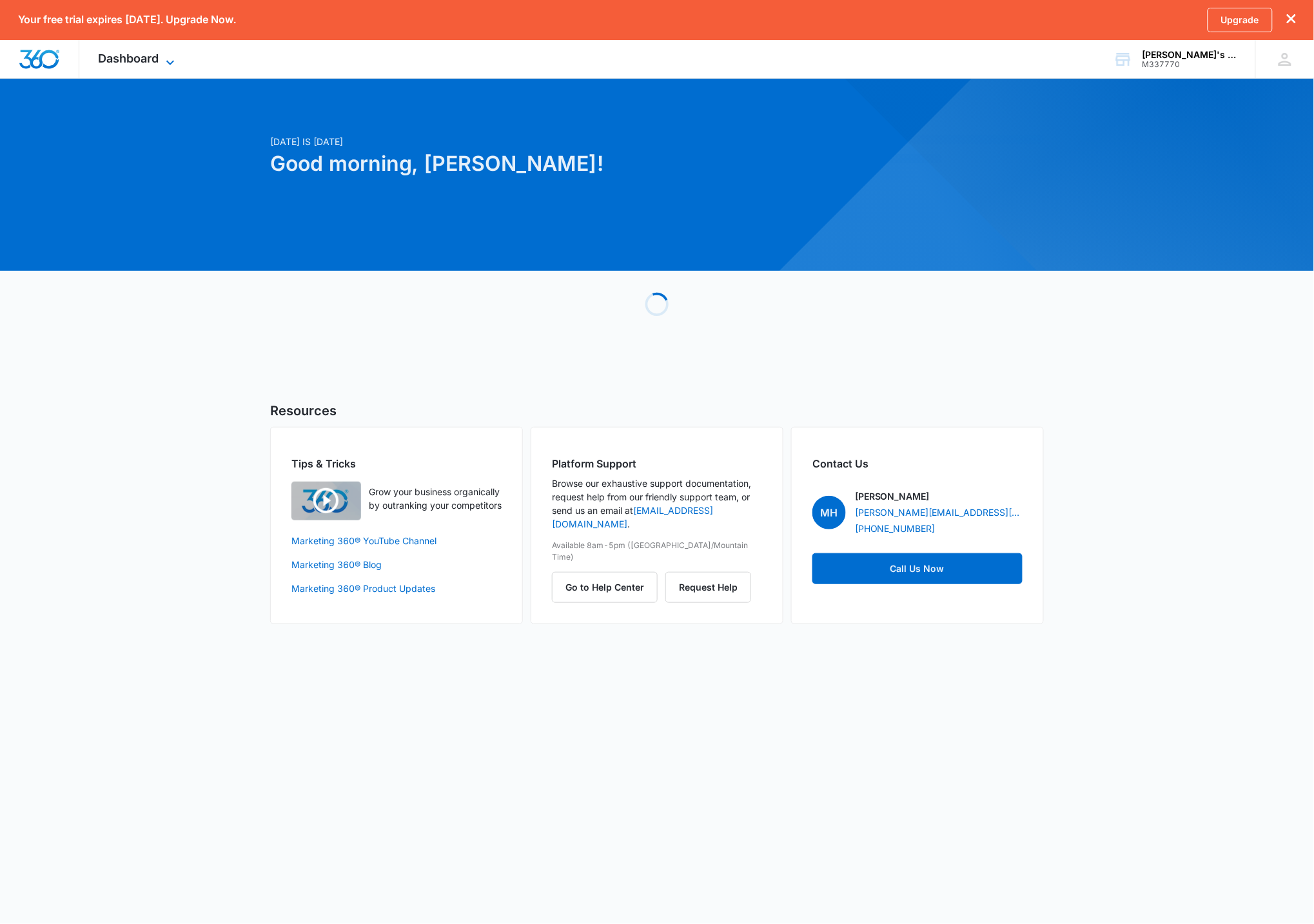
click at [115, 63] on span "Dashboard" at bounding box center [128, 58] width 61 height 14
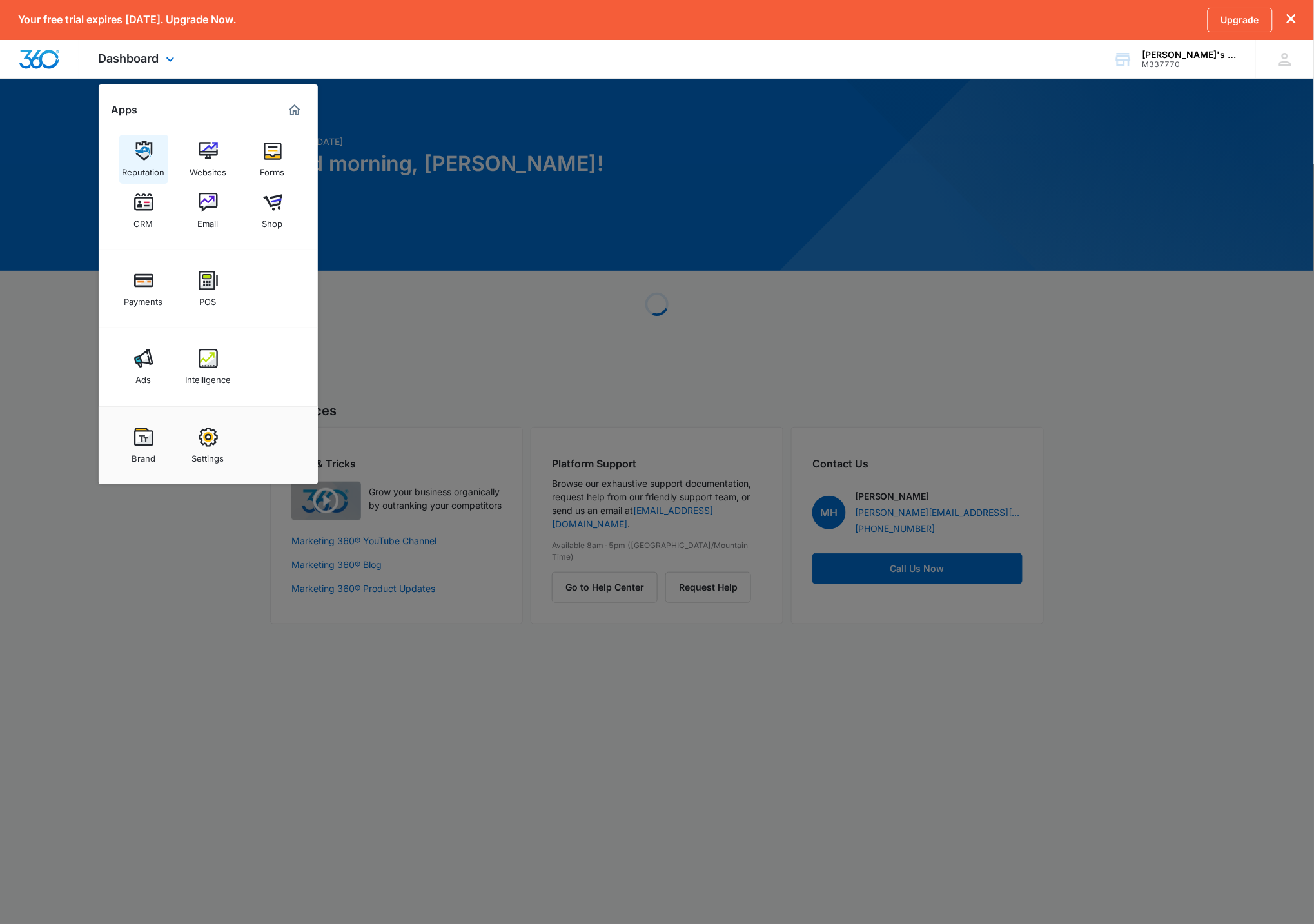
click at [146, 159] on img at bounding box center [144, 151] width 20 height 20
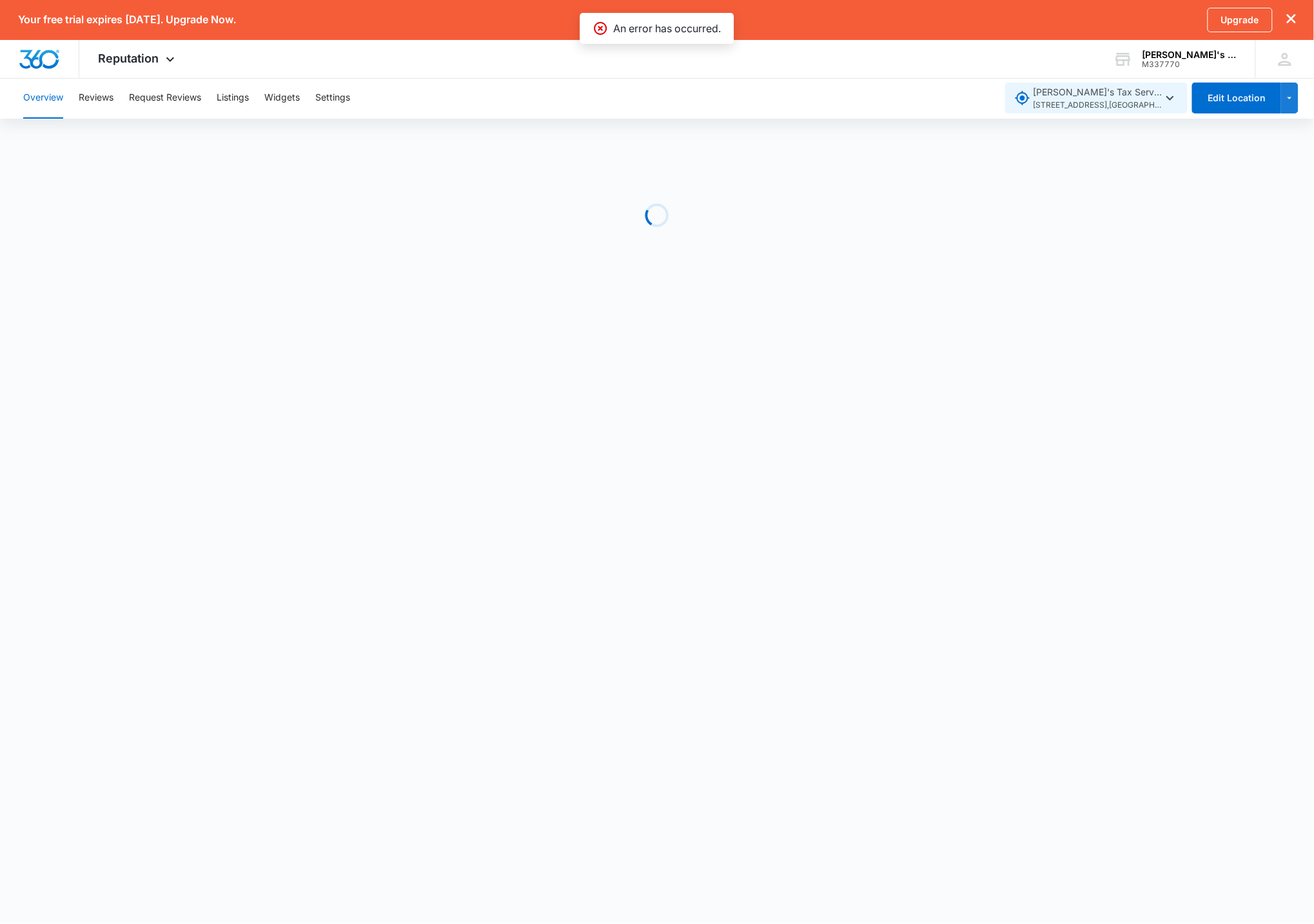
click at [1008, 106] on span "6314 NE 137th Ave , Vancouver , WA" at bounding box center [1098, 105] width 129 height 12
click at [1008, 136] on input "text" at bounding box center [1090, 134] width 136 height 14
drag, startPoint x: 873, startPoint y: 230, endPoint x: 873, endPoint y: 201, distance: 29.0
click at [873, 230] on div "Loading" at bounding box center [657, 215] width 1314 height 194
click at [1008, 105] on button "Edit Location" at bounding box center [1236, 98] width 89 height 31
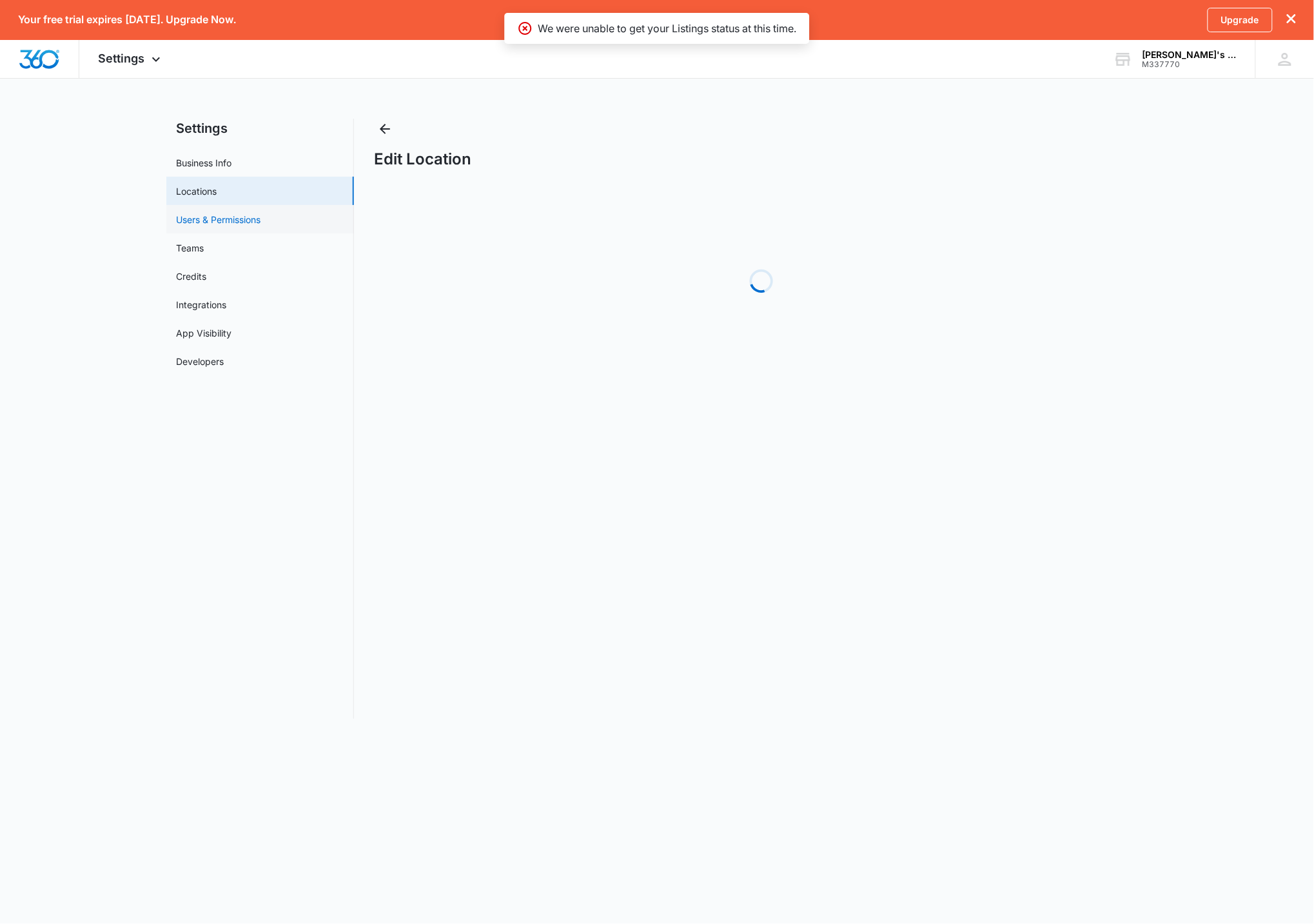
click at [250, 213] on link "Users & Permissions" at bounding box center [219, 219] width 85 height 14
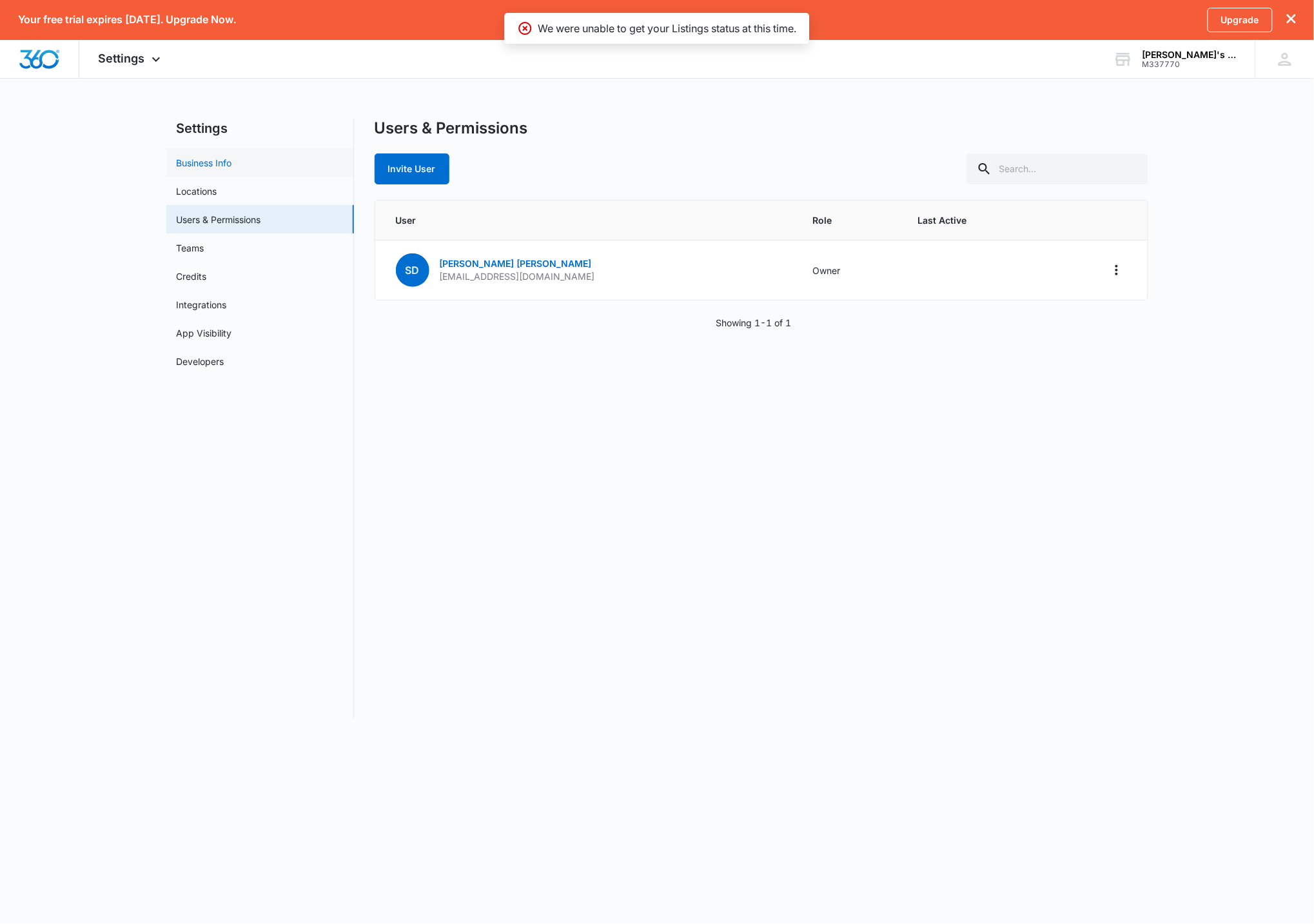
click at [185, 159] on link "Business Info" at bounding box center [204, 162] width 55 height 14
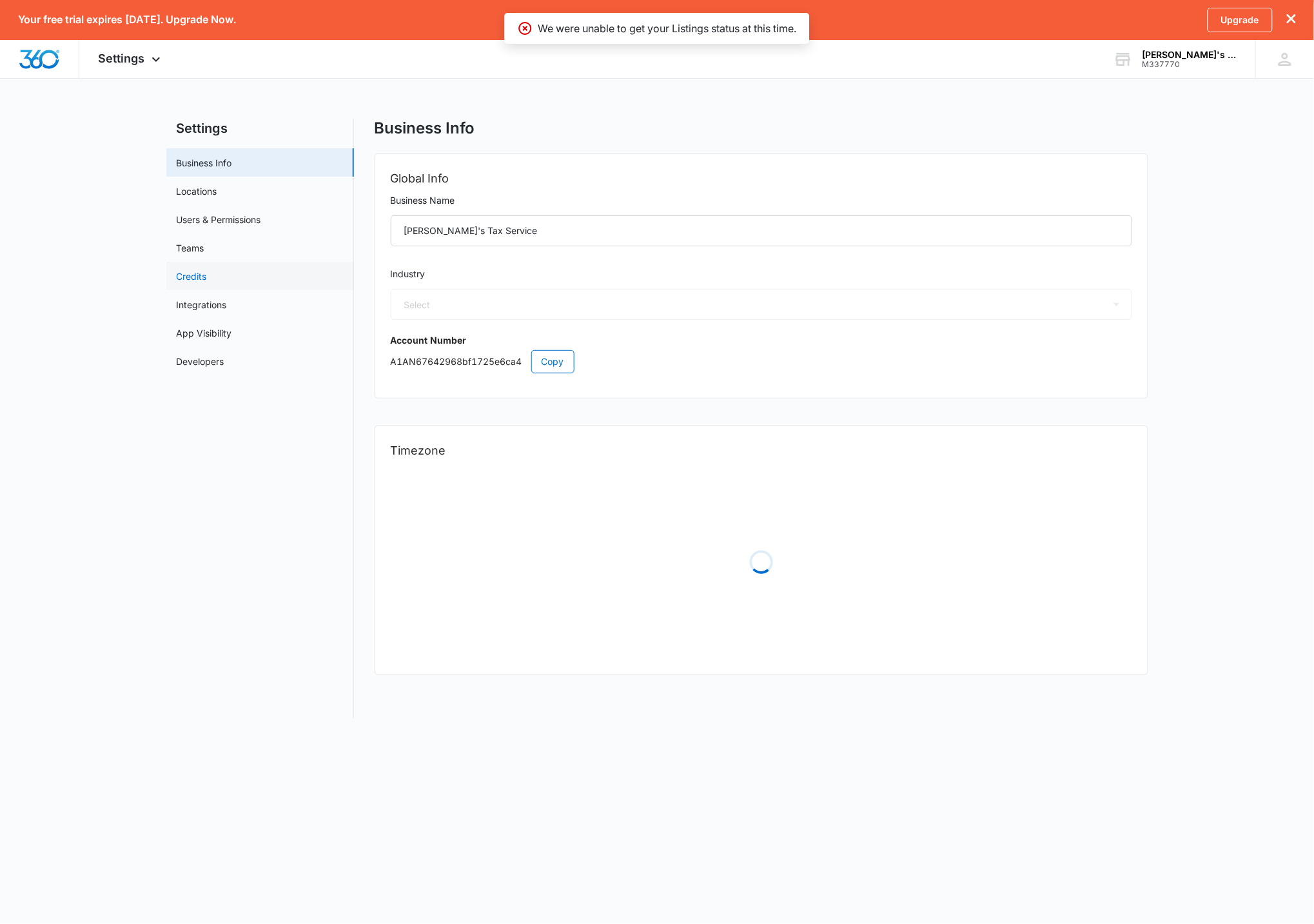
select select "33"
select select "US"
select select "America/Los_Angeles"
click at [204, 254] on link "Teams" at bounding box center [190, 248] width 28 height 14
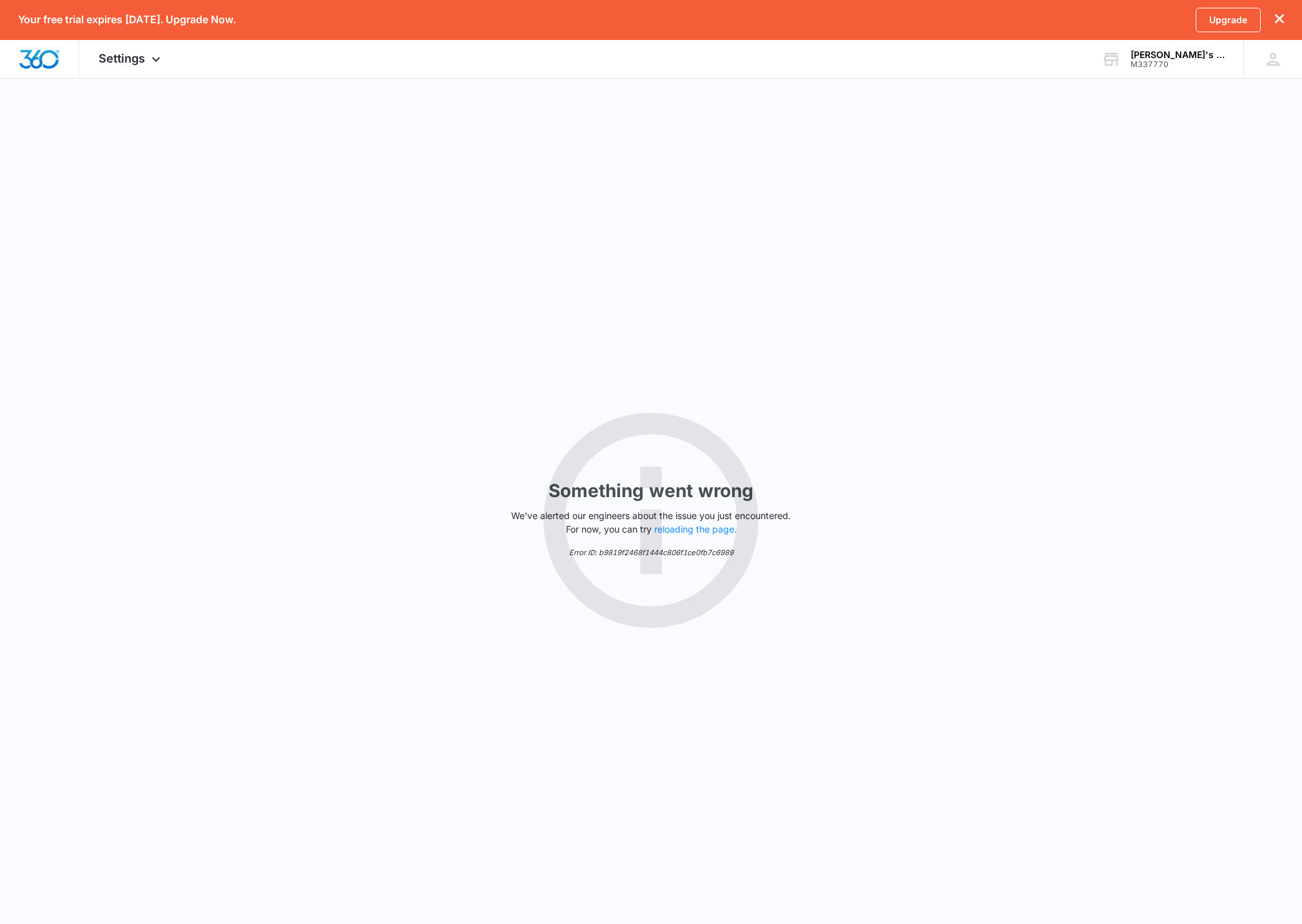
click at [696, 520] on p "We've alerted our engineers about the issue you just encountered. For now, you …" at bounding box center [651, 522] width 290 height 27
click at [695, 528] on button "reloading the page." at bounding box center [695, 529] width 83 height 10
click at [656, 543] on div "Something went wrong We've alerted our engineers about the issue you just encou…" at bounding box center [651, 520] width 1302 height 885
click at [114, 80] on div "Something went wrong We've alerted our engineers about the issue you just encou…" at bounding box center [651, 520] width 1302 height 885
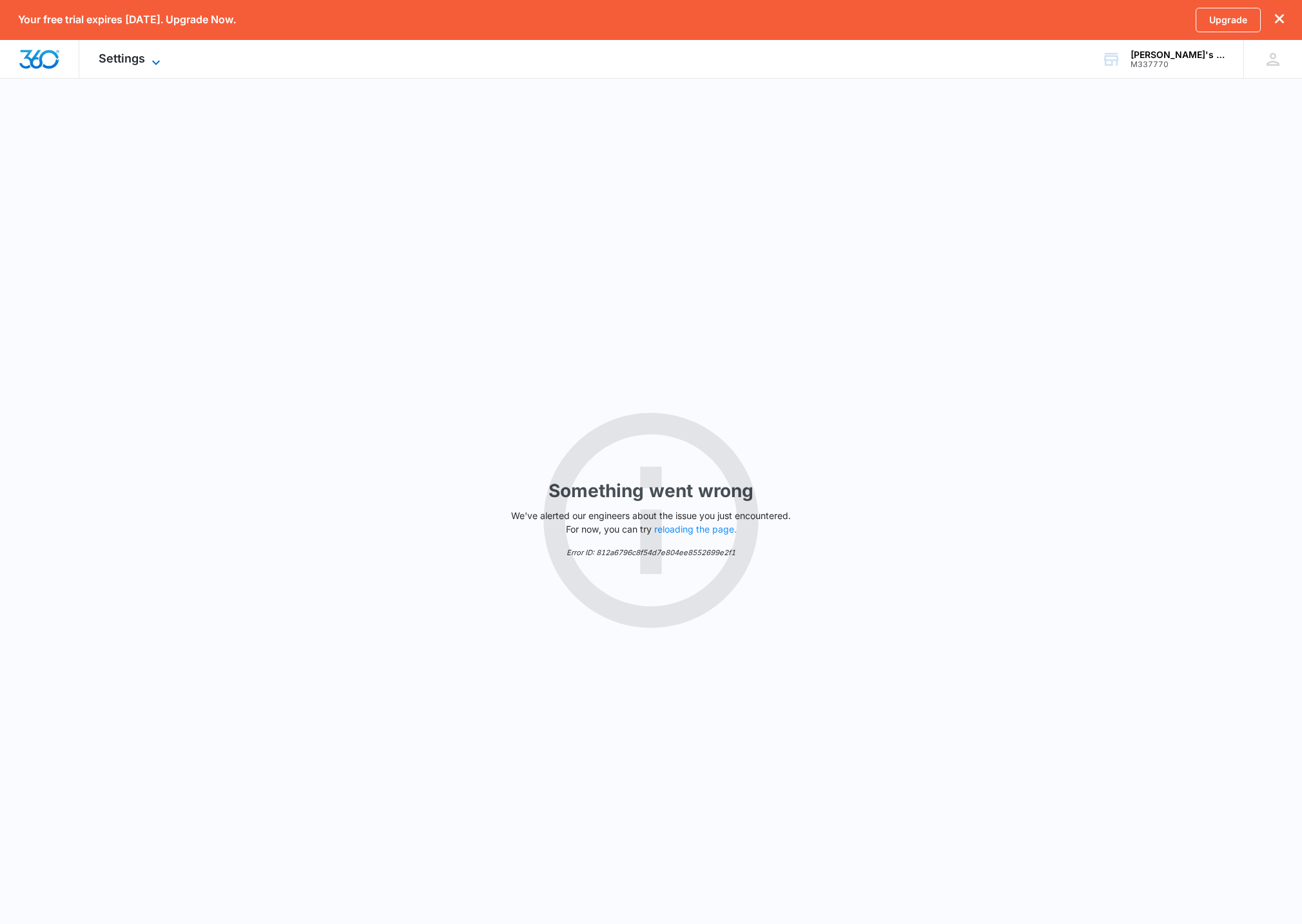
click at [118, 53] on span "Settings" at bounding box center [121, 58] width 46 height 14
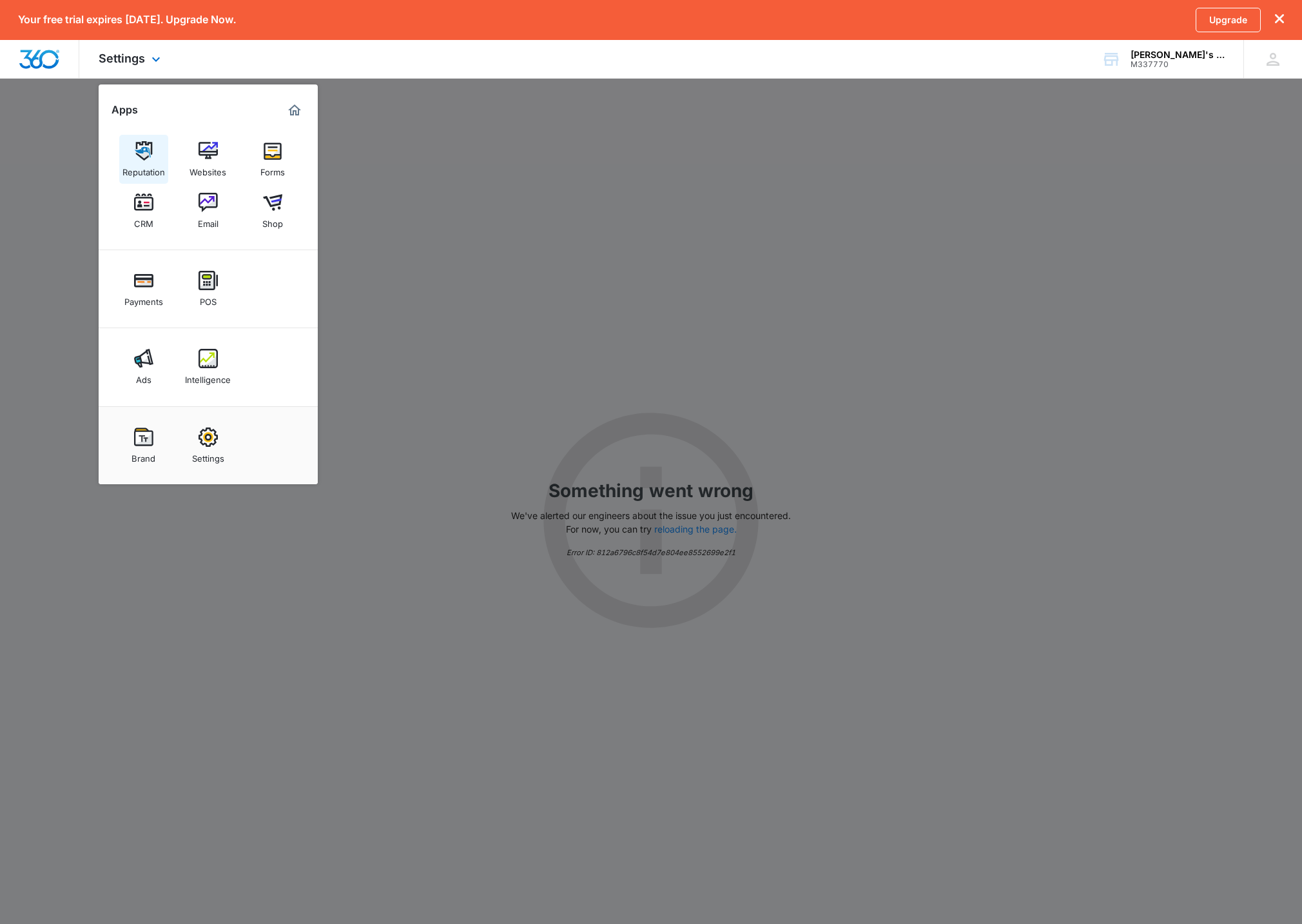
click at [131, 155] on link "Reputation" at bounding box center [143, 159] width 49 height 49
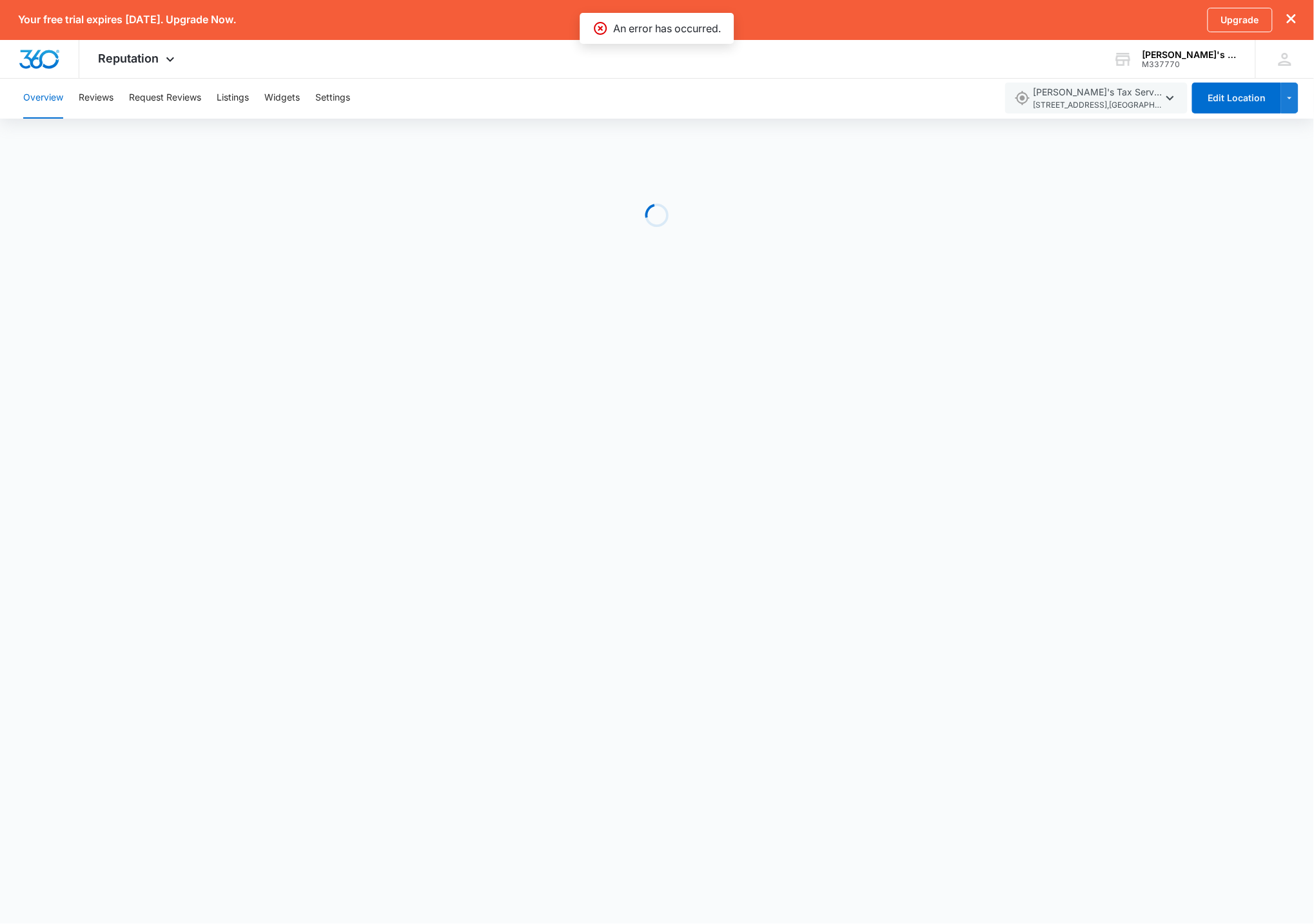
click at [764, 136] on div "Loading" at bounding box center [657, 215] width 1314 height 194
click at [764, 137] on div "Loading" at bounding box center [657, 215] width 1314 height 194
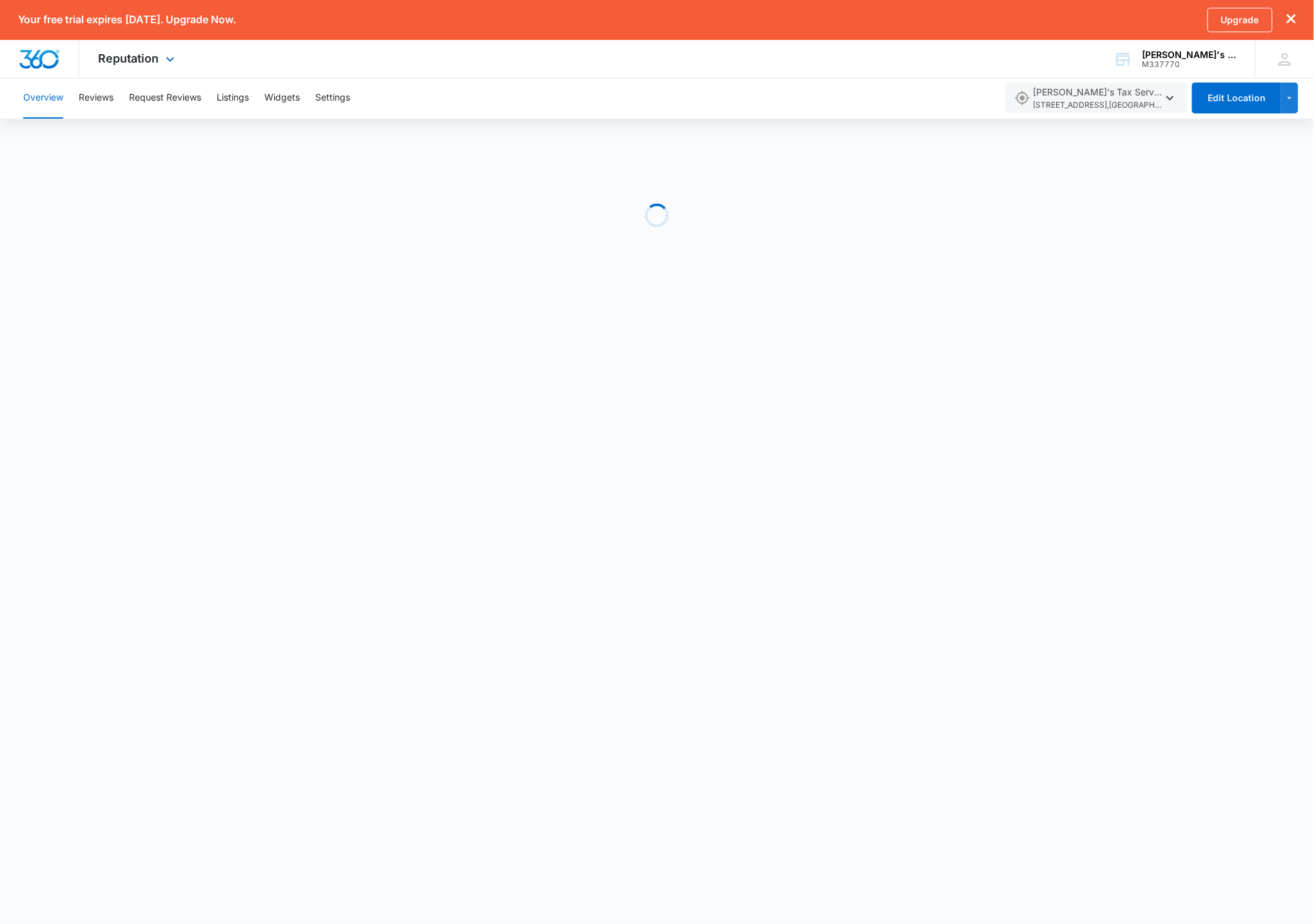
click at [41, 74] on div at bounding box center [40, 59] width 80 height 38
click at [121, 63] on span "Reputation" at bounding box center [128, 58] width 61 height 14
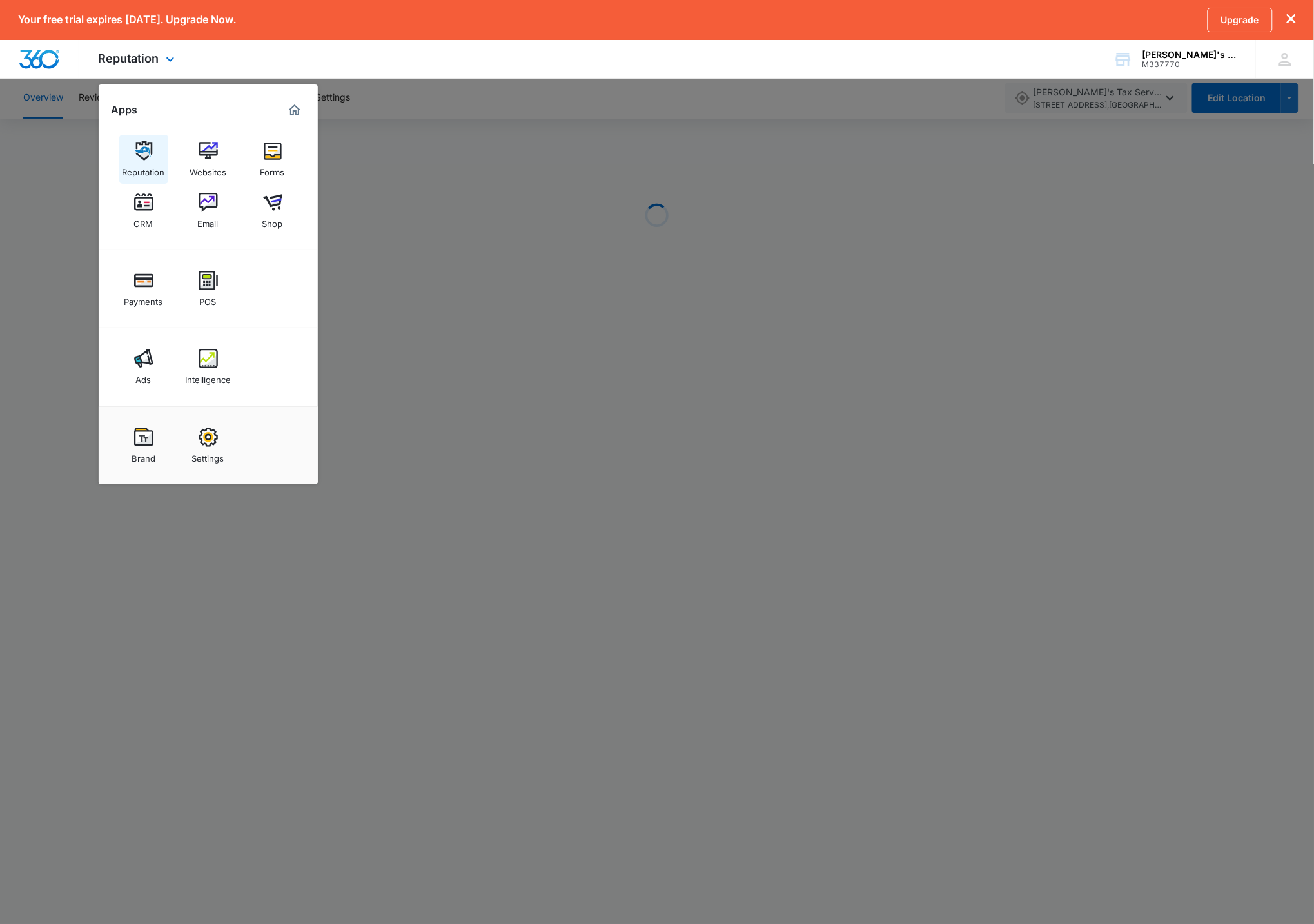
click at [149, 156] on img at bounding box center [144, 151] width 20 height 20
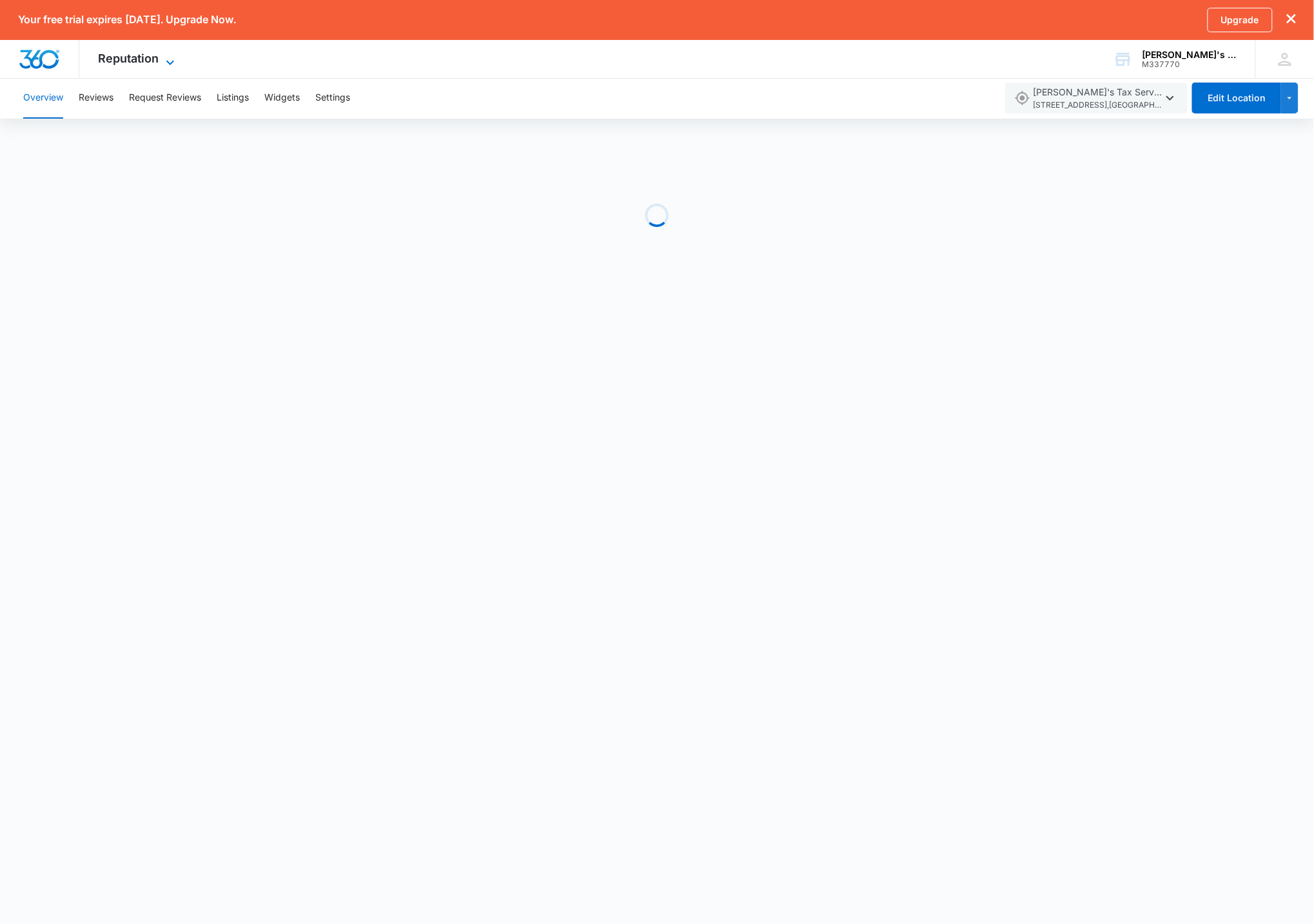
click at [172, 61] on icon at bounding box center [170, 62] width 8 height 5
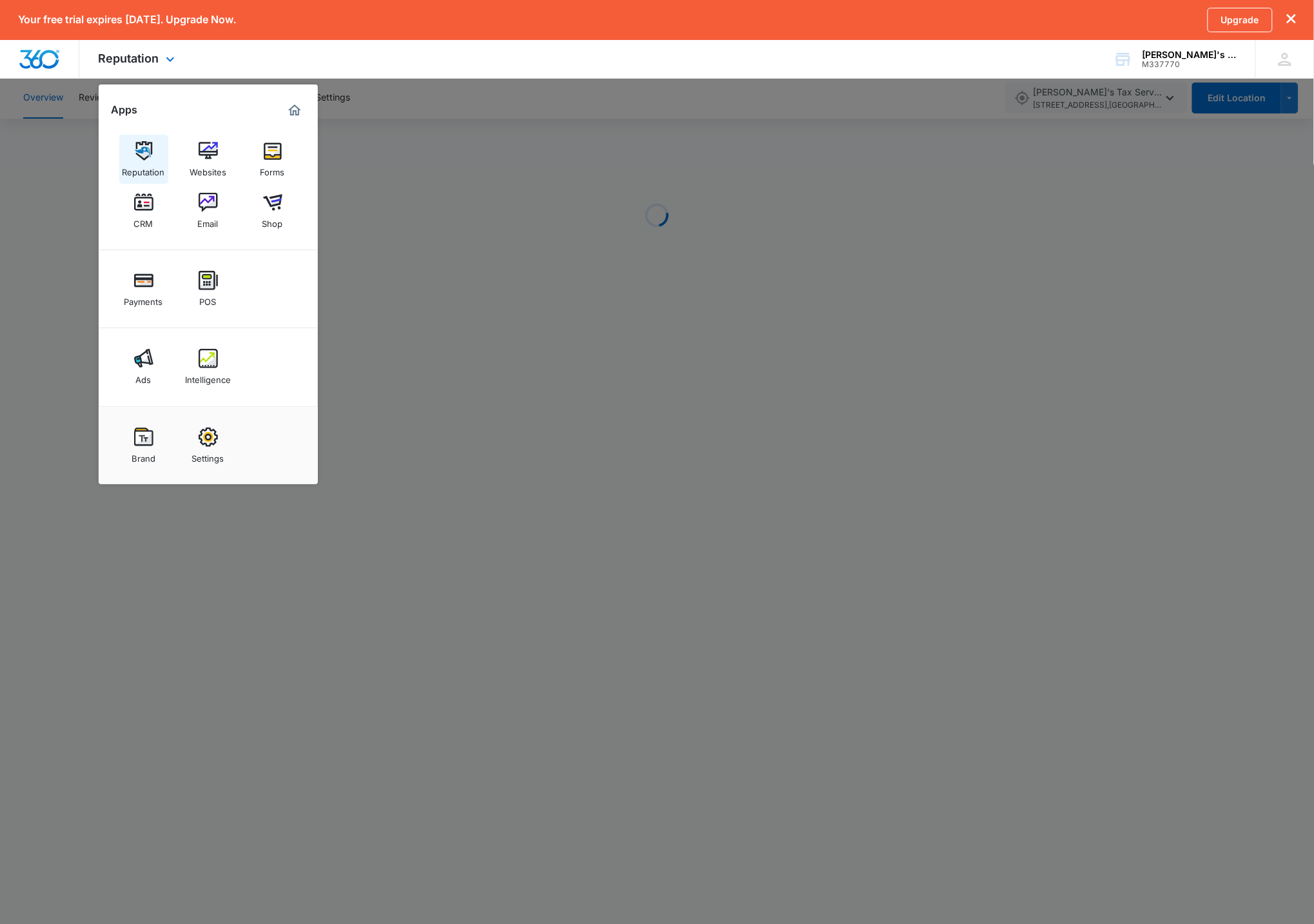
click at [143, 173] on div "Reputation" at bounding box center [143, 169] width 42 height 17
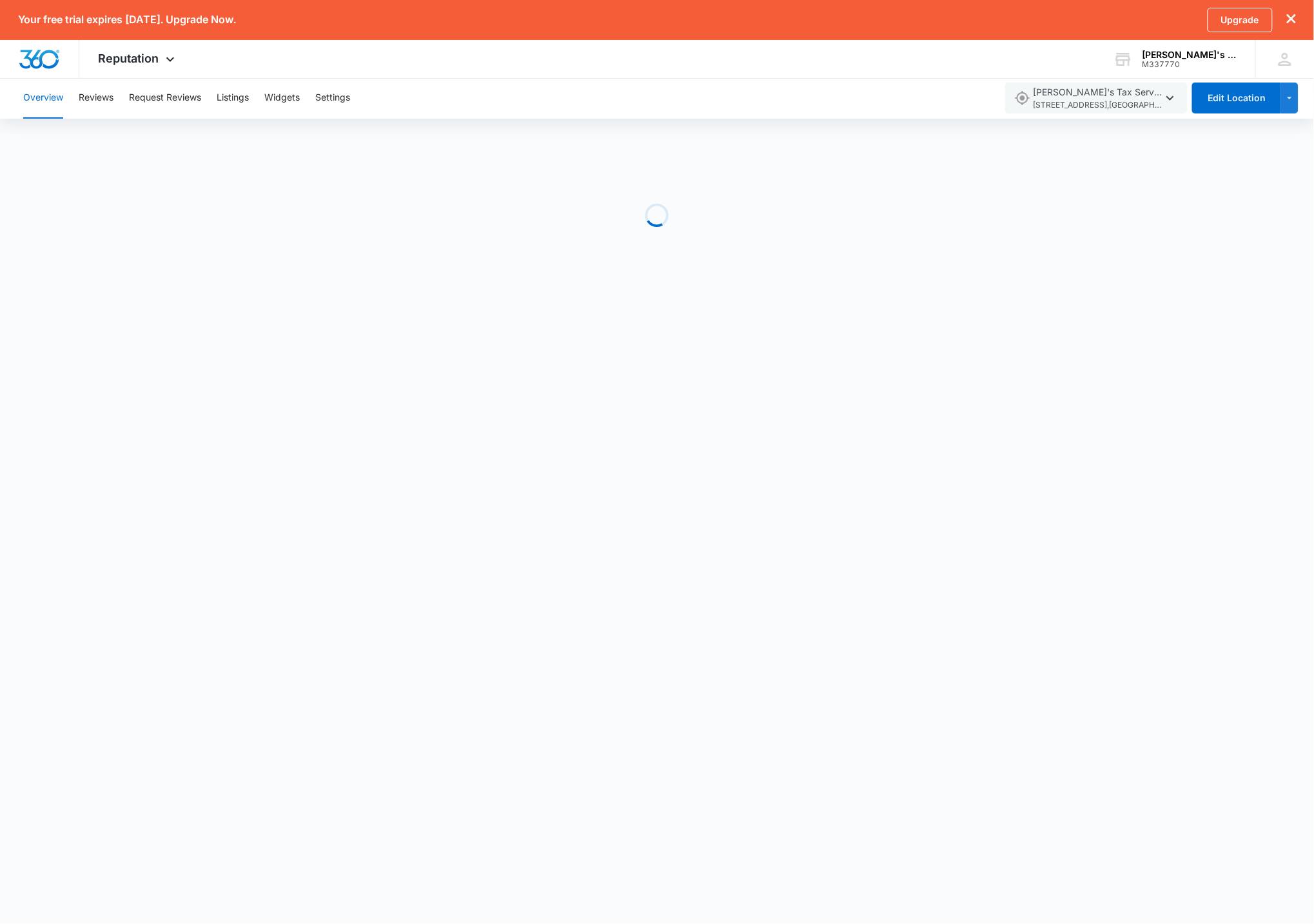
click at [627, 299] on div "Loading" at bounding box center [657, 215] width 1314 height 194
